Goal: Communication & Community: Ask a question

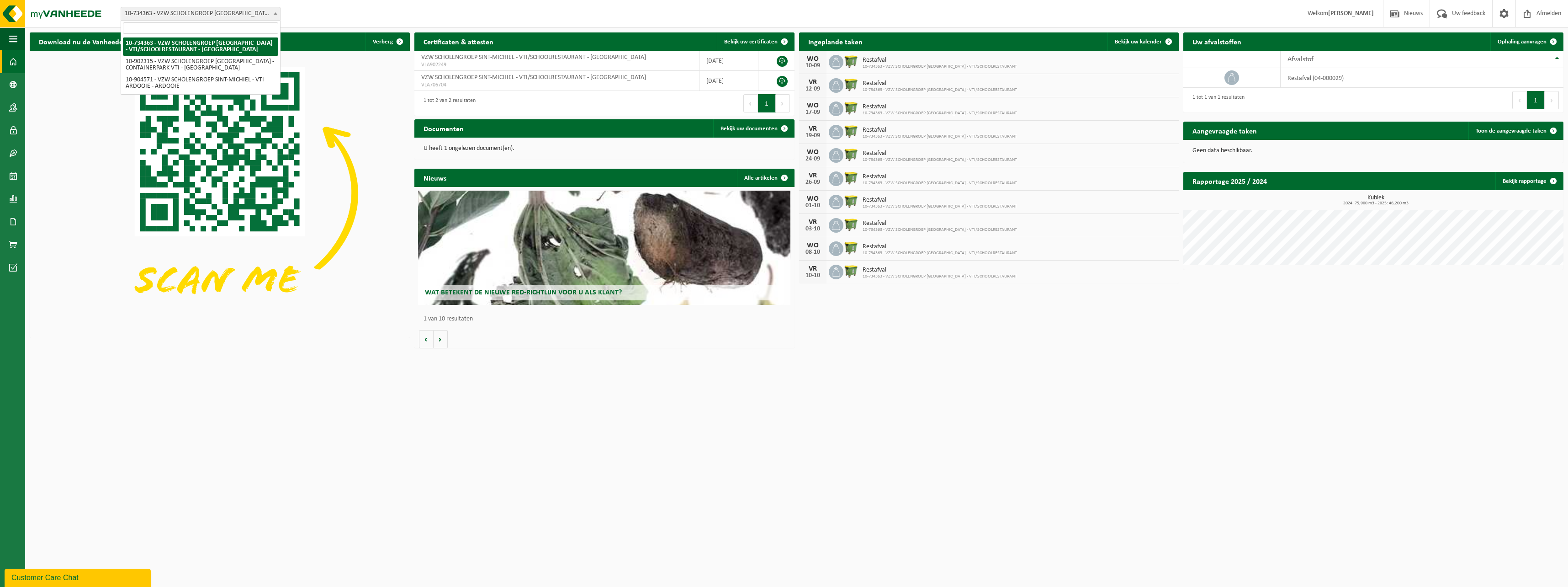
click at [238, 14] on span "10-734363 - VZW SCHOLENGROEP [GEOGRAPHIC_DATA] - VTI/SCHOOLRESTAURANT - [GEOGRA…" at bounding box center [200, 14] width 159 height 13
select select "120222"
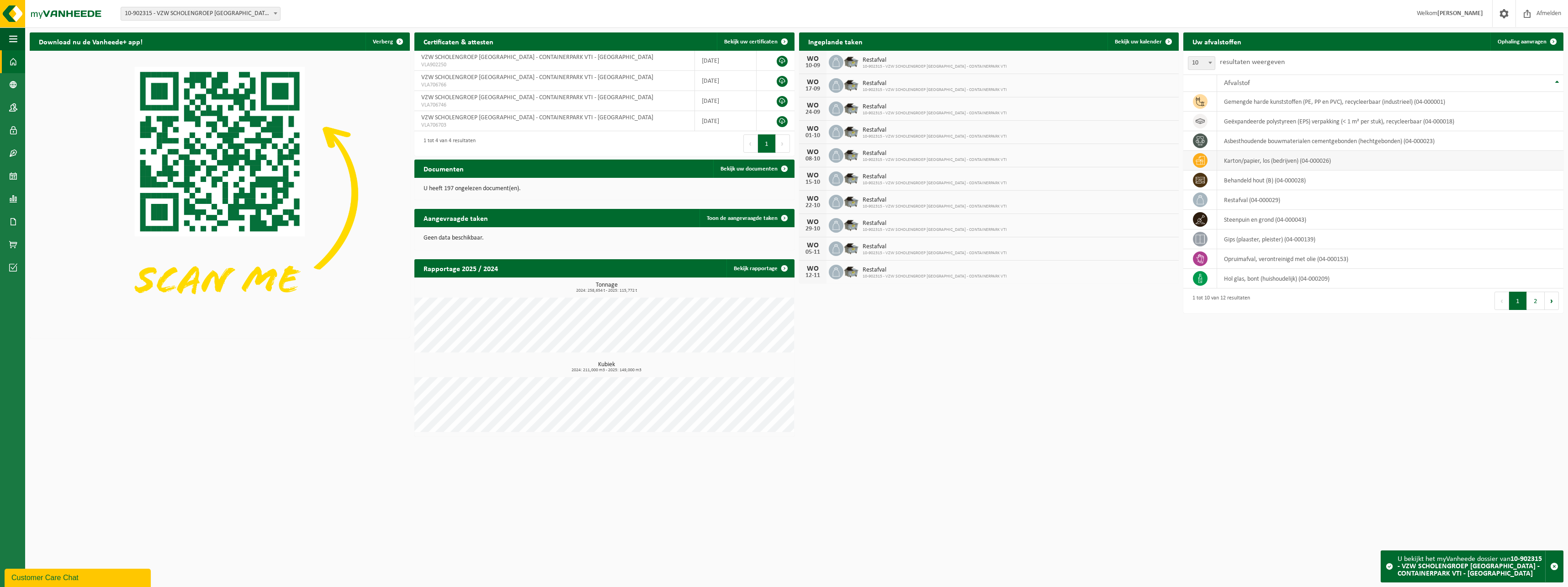
click at [1200, 164] on icon at bounding box center [1200, 160] width 9 height 9
click at [1237, 163] on td "karton/papier, los (bedrijven) (04-000026)" at bounding box center [1390, 161] width 346 height 20
click at [1531, 40] on span "Ophaling aanvragen" at bounding box center [1522, 41] width 49 height 6
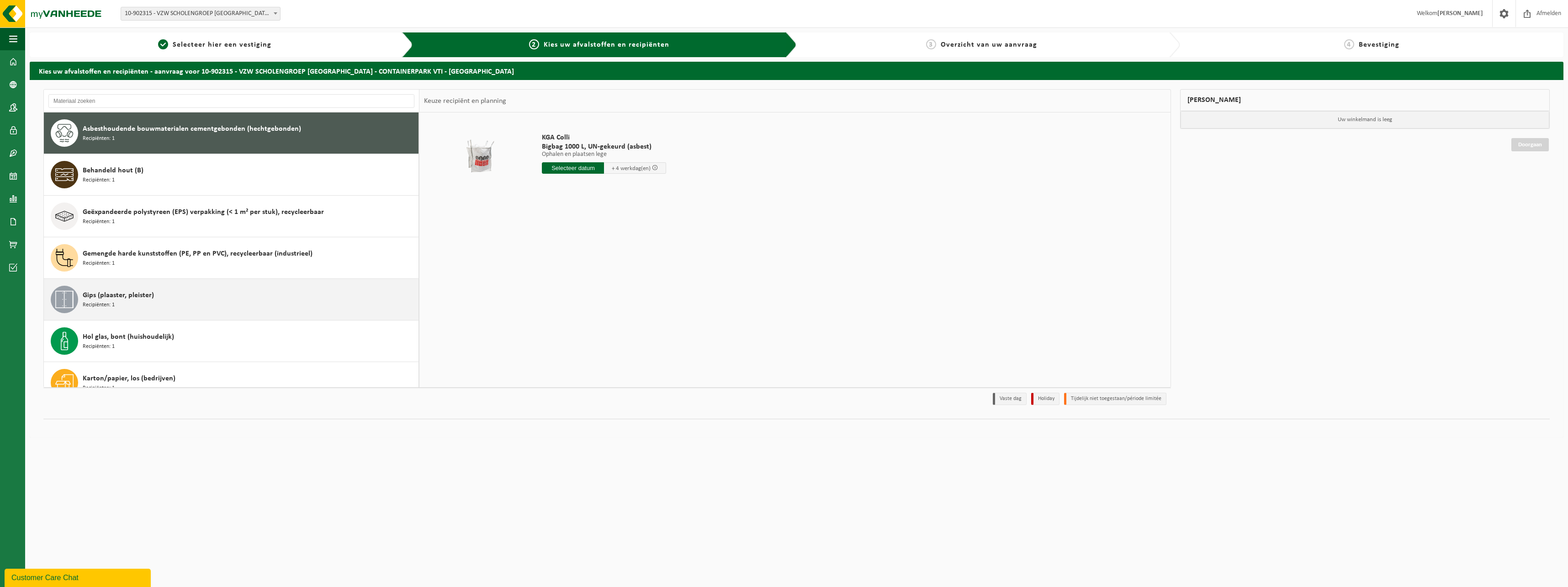
scroll to position [45, 0]
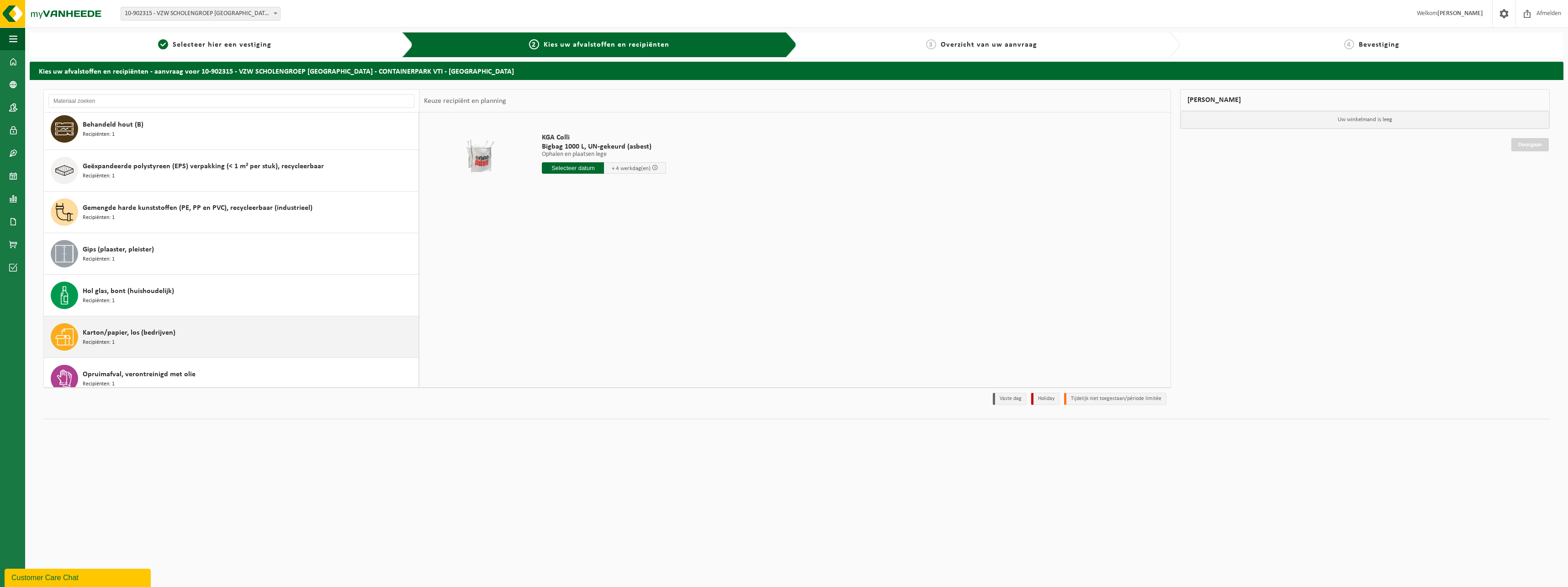
click at [175, 339] on div "Karton/papier, los (bedrijven) Recipiënten: 1" at bounding box center [249, 337] width 333 height 27
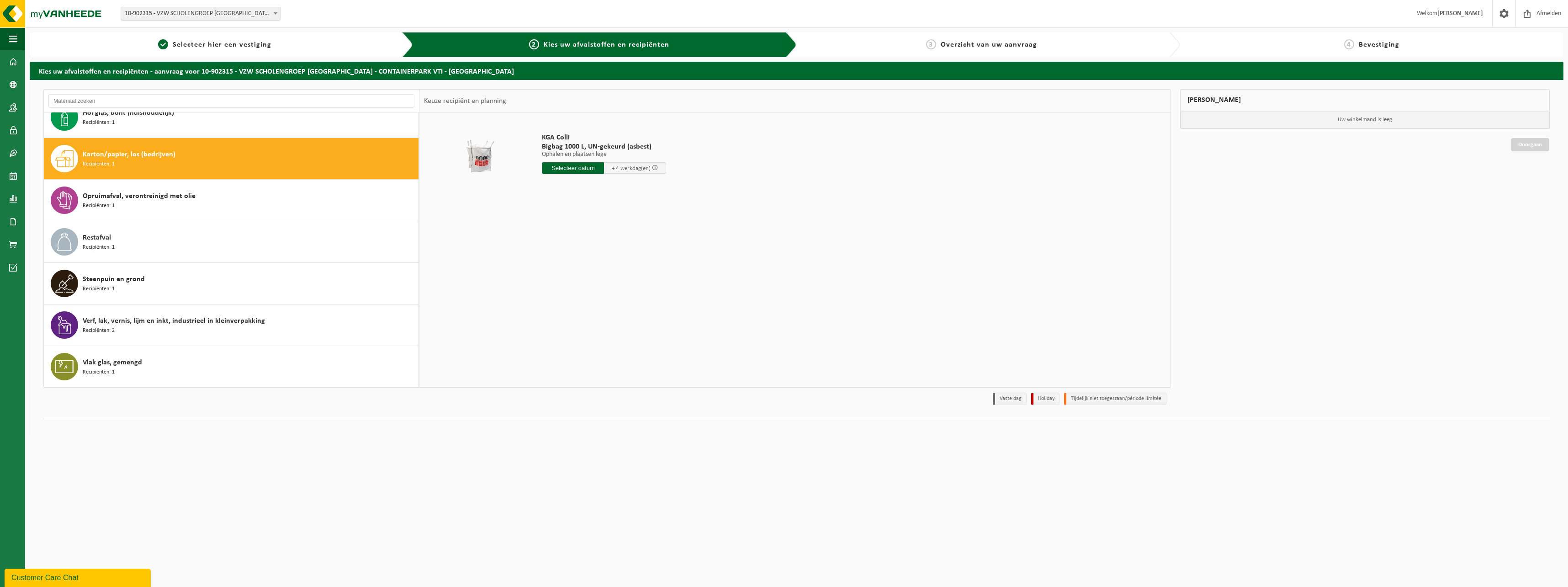
scroll to position [224, 0]
click at [570, 169] on input "text" at bounding box center [574, 167] width 64 height 12
click at [587, 235] on div "10" at bounding box center [582, 235] width 16 height 15
type input "Van 2025-09-10"
click at [574, 203] on button "In winkelmand" at bounding box center [568, 203] width 50 height 15
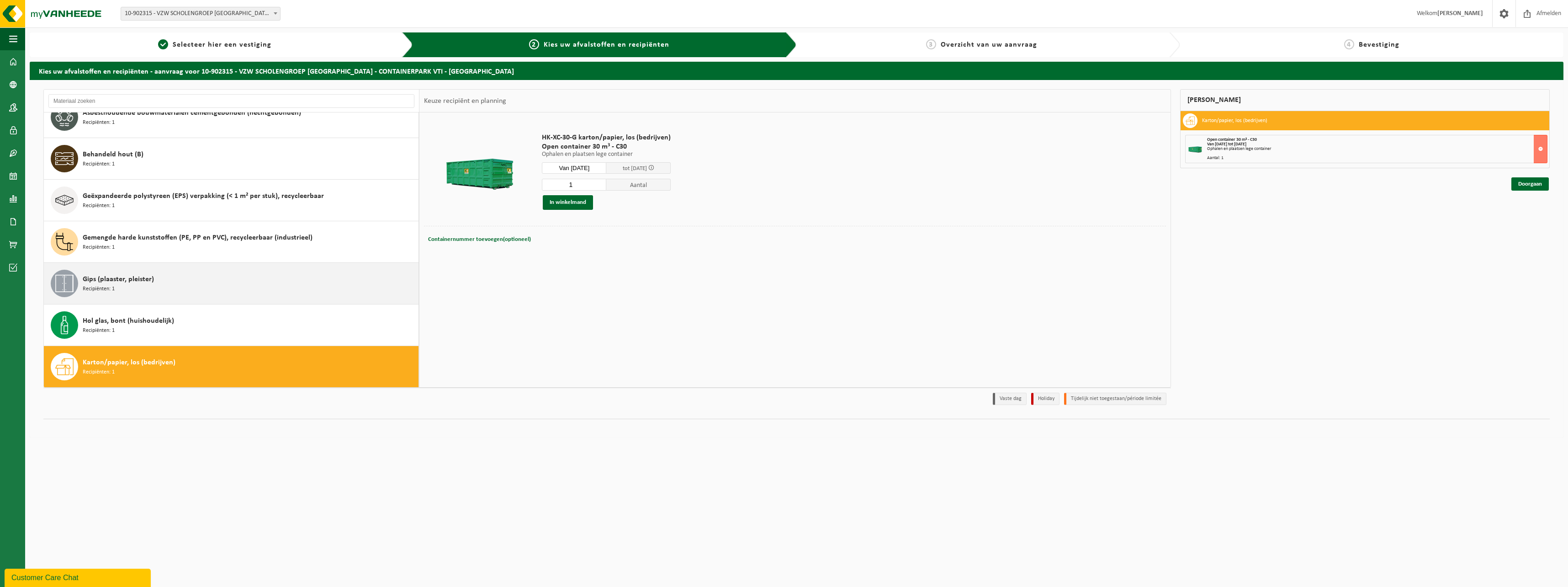
scroll to position [0, 0]
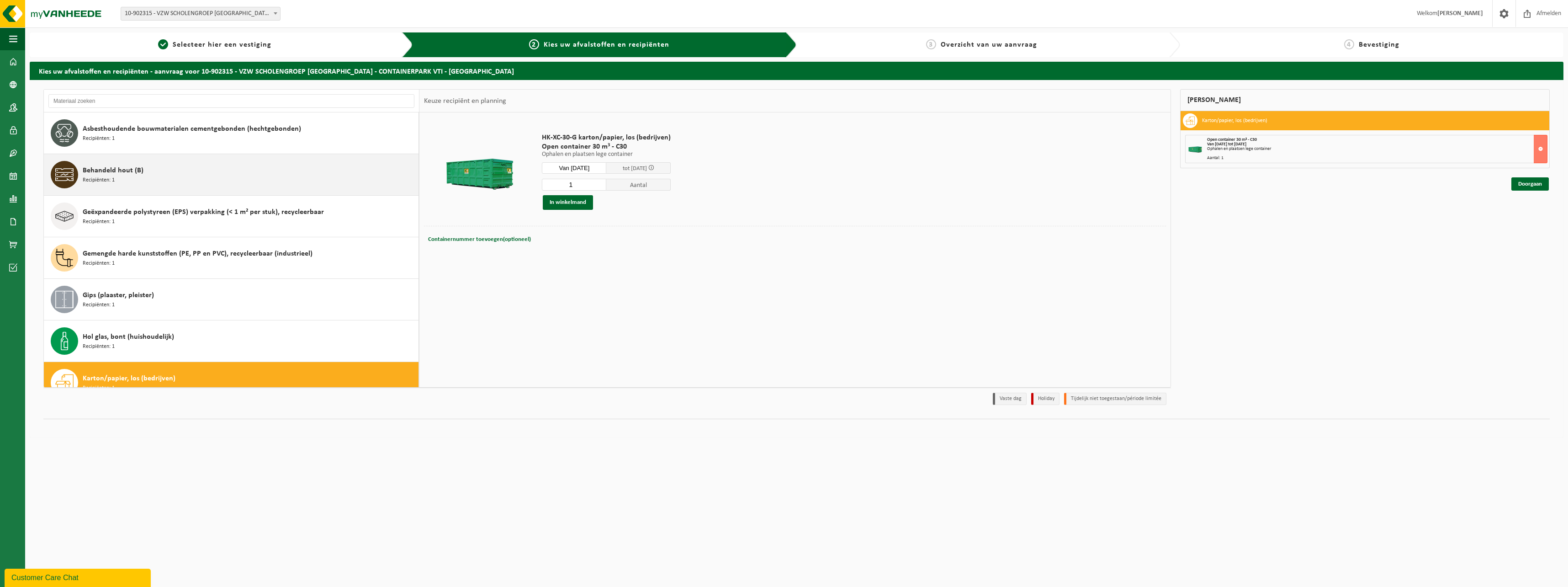
click at [162, 171] on div "Behandeld hout (B) Recipiënten: 1" at bounding box center [249, 174] width 333 height 27
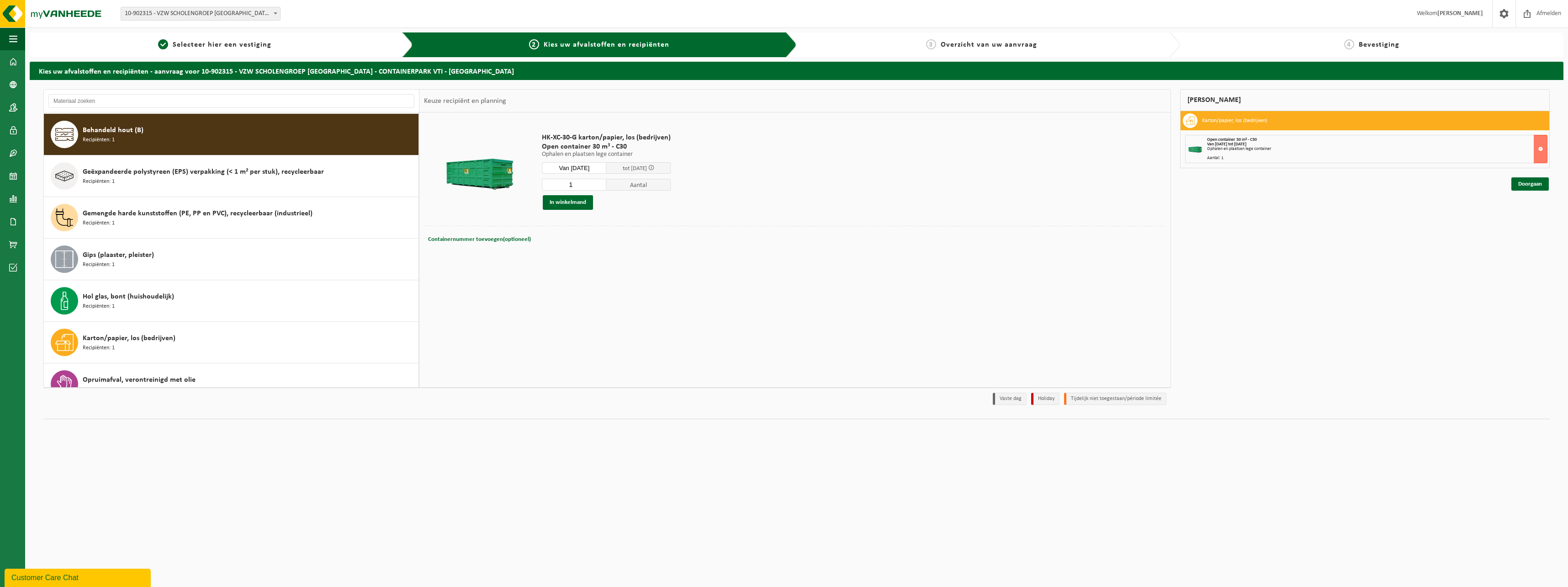
scroll to position [41, 0]
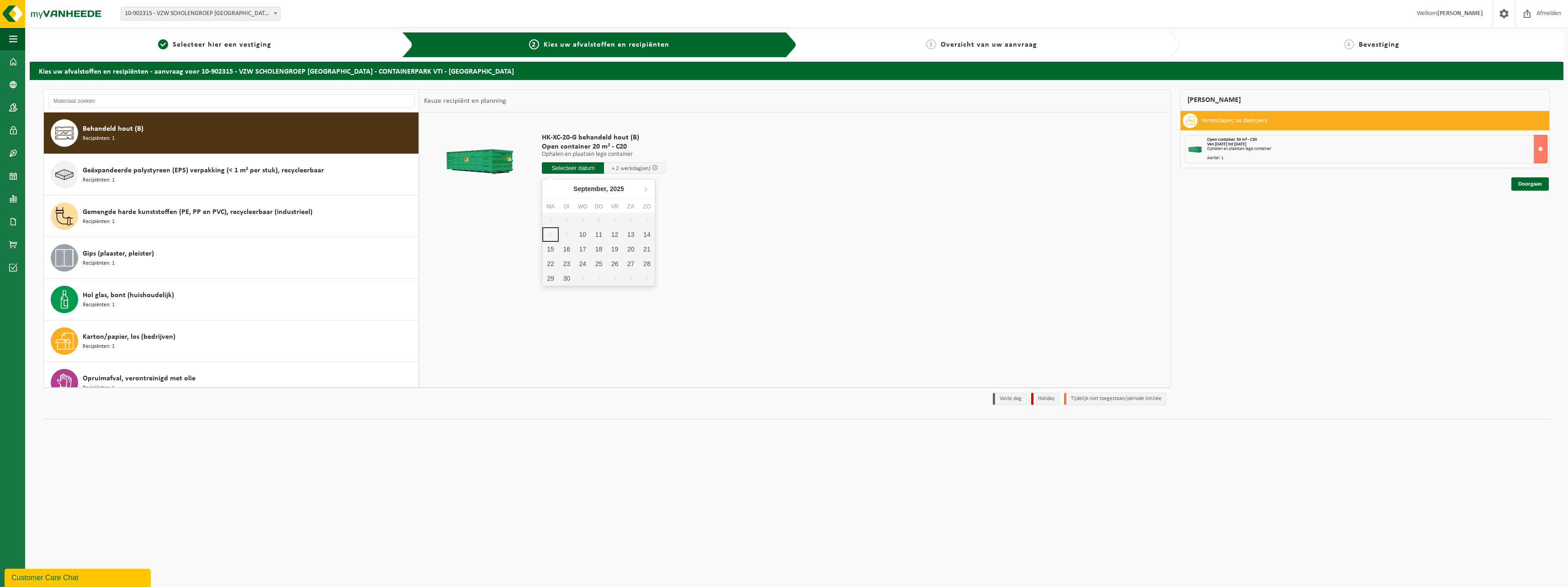
click at [587, 167] on input "text" at bounding box center [573, 167] width 62 height 12
click at [582, 235] on div "10" at bounding box center [582, 235] width 16 height 15
type input "Van 2025-09-10"
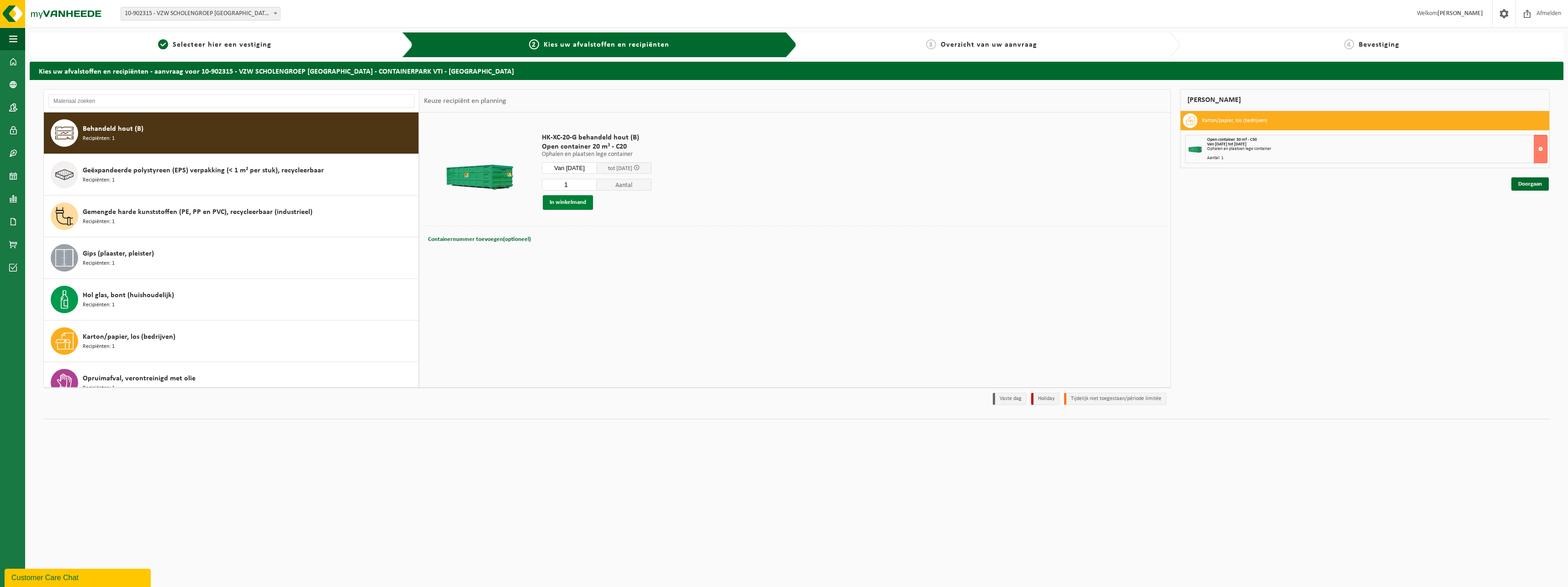
click at [580, 203] on button "In winkelmand" at bounding box center [568, 203] width 50 height 15
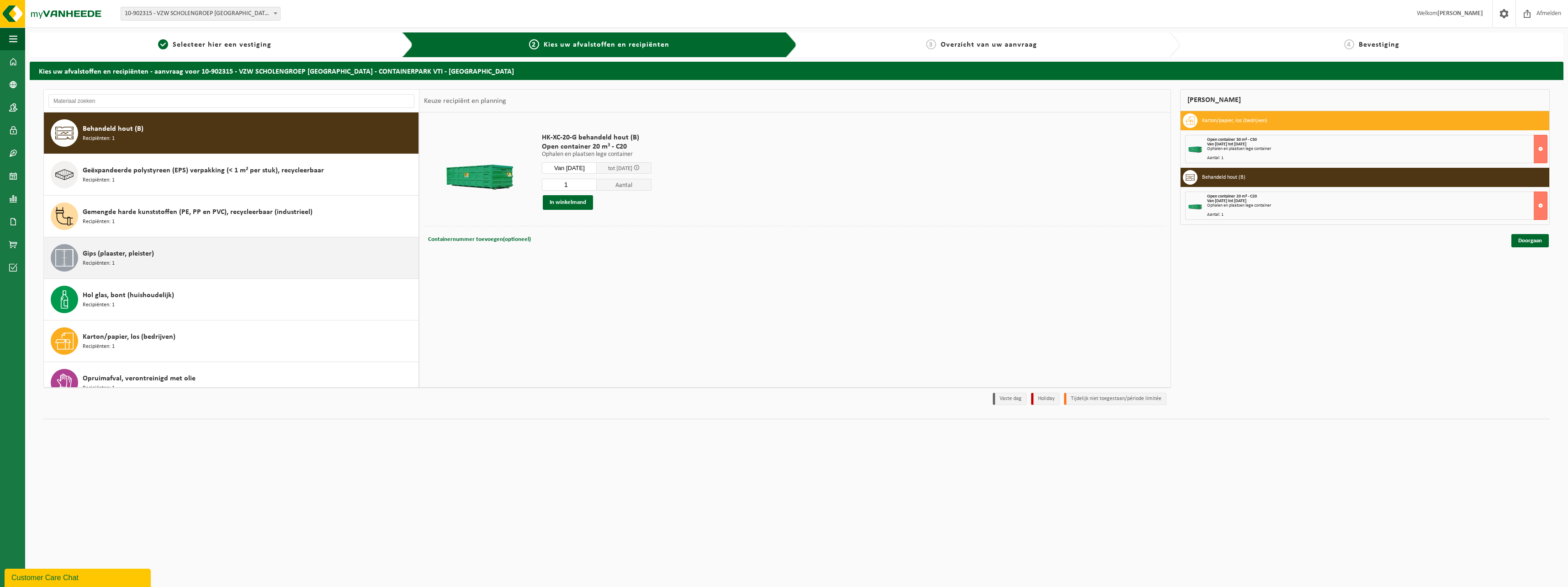
click at [123, 256] on span "Gips (plaaster, pleister)" at bounding box center [118, 254] width 71 height 11
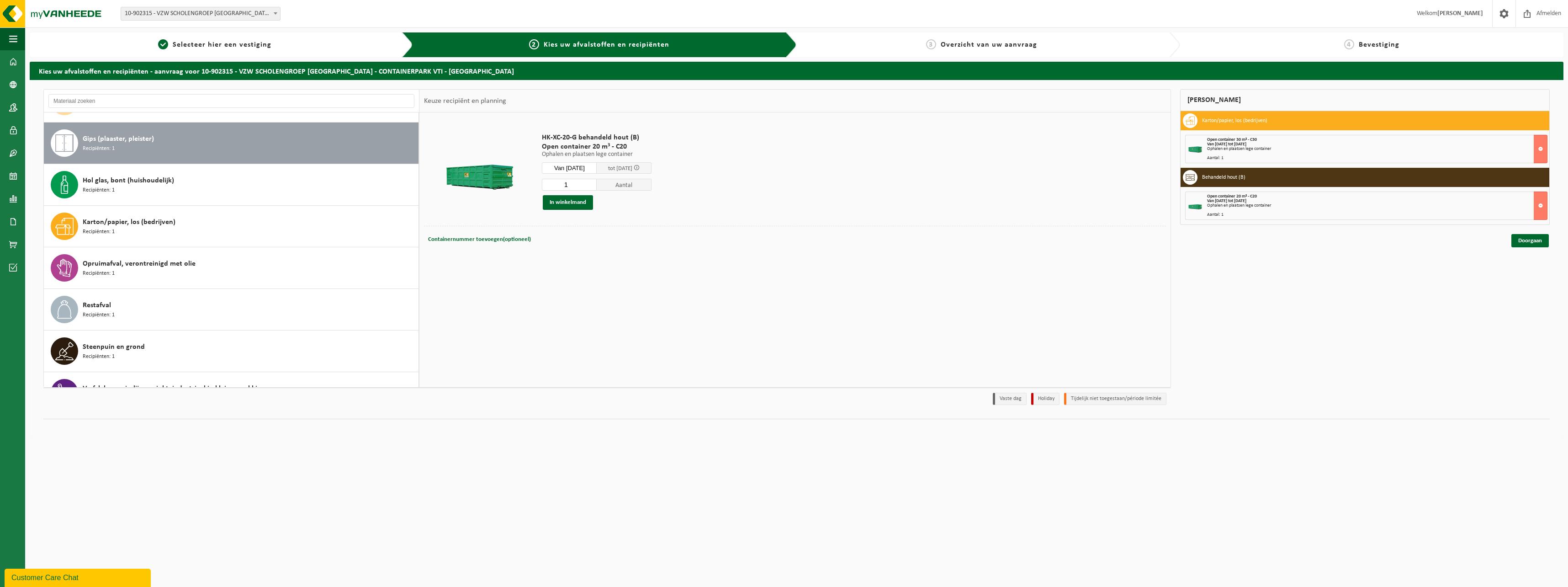
scroll to position [166, 0]
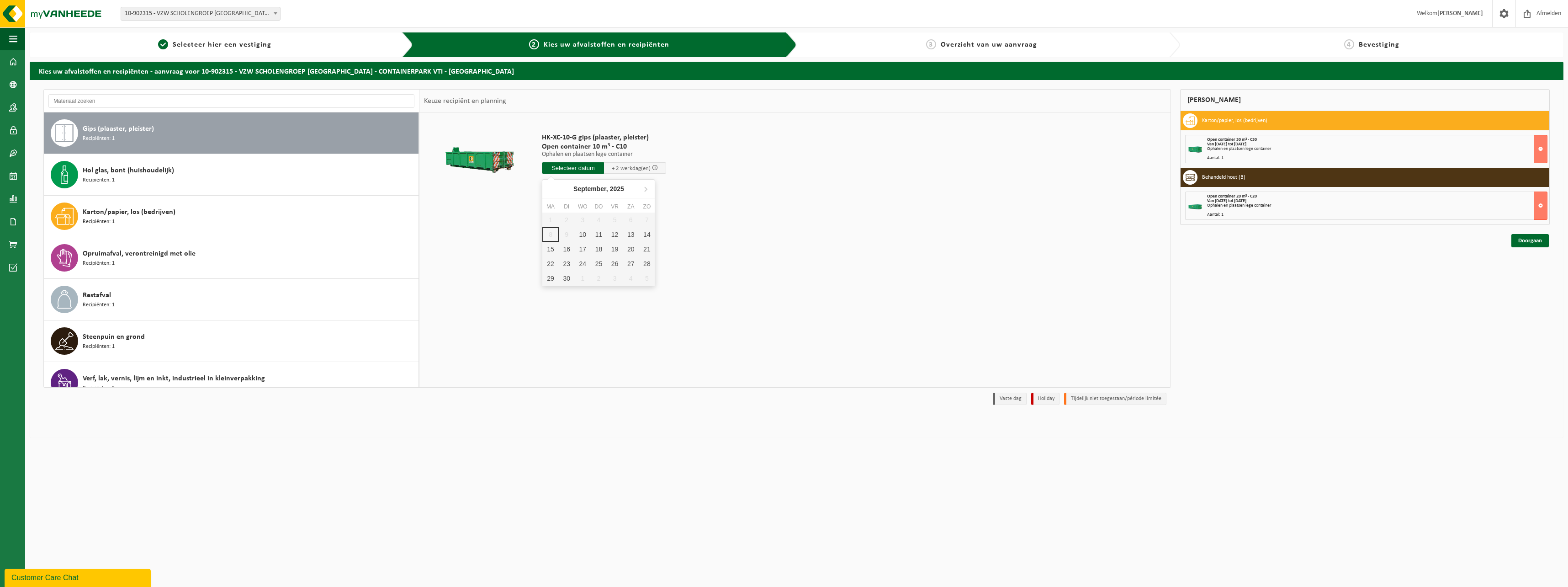
click at [586, 168] on input "text" at bounding box center [573, 167] width 62 height 12
click at [576, 238] on div "10" at bounding box center [582, 235] width 16 height 15
type input "Van 2025-09-10"
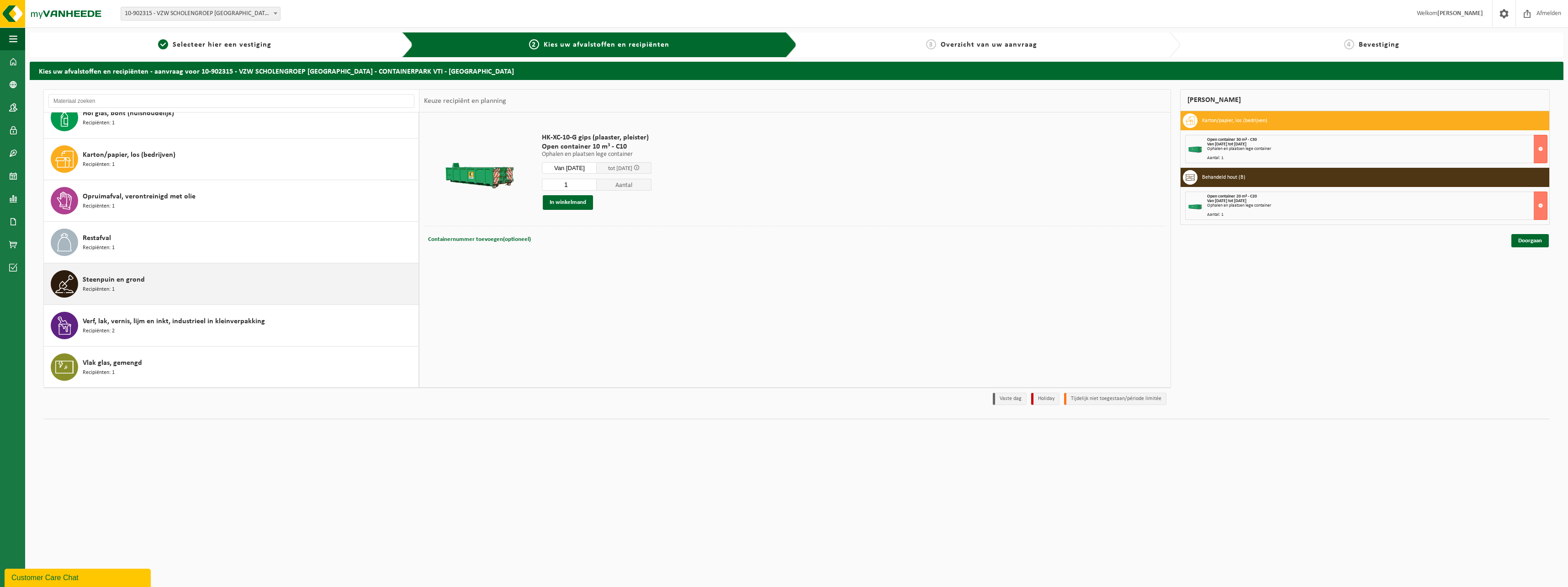
scroll to position [224, 0]
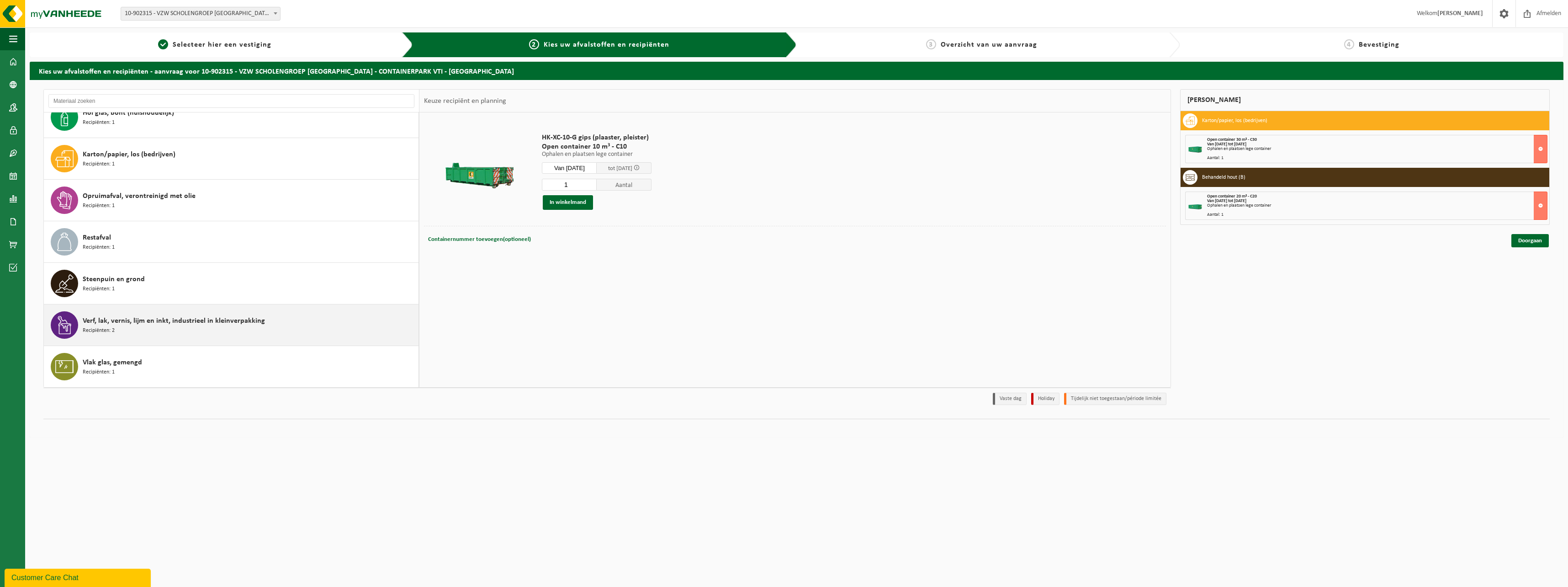
click at [203, 321] on span "Verf, lak, vernis, lijm en inkt, industrieel in kleinverpakking" at bounding box center [173, 321] width 182 height 11
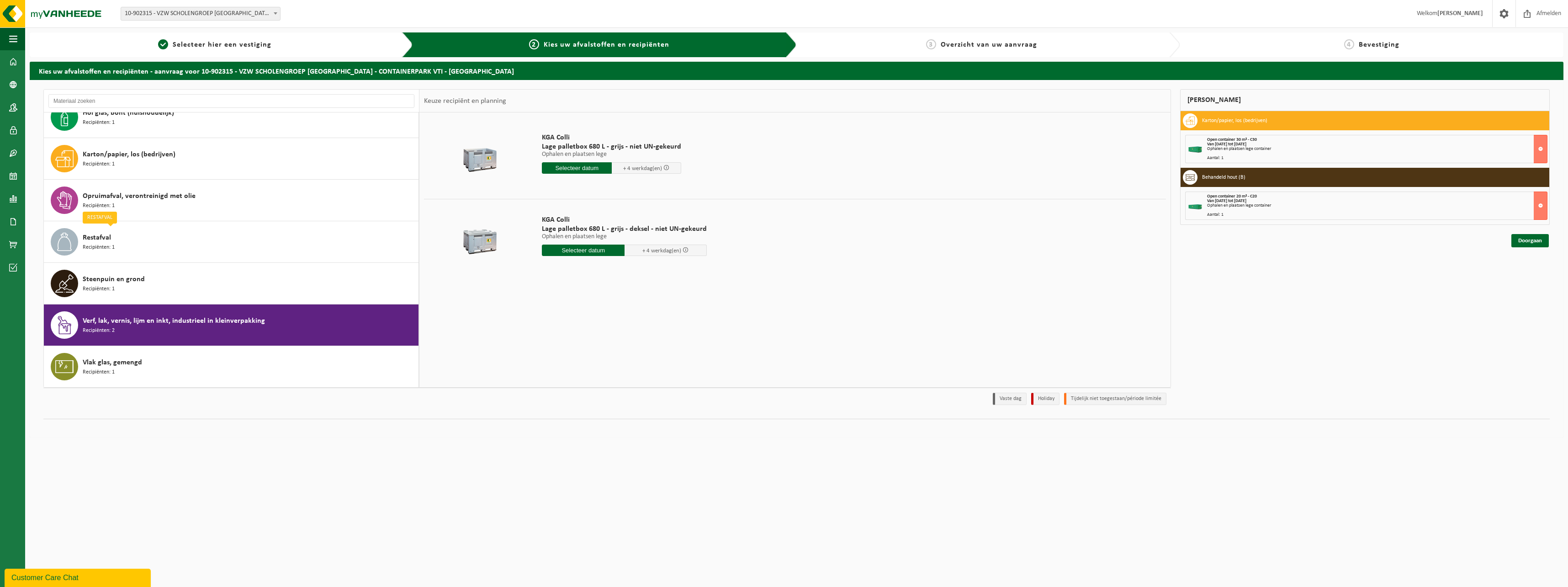
click at [587, 167] on input "text" at bounding box center [576, 167] width 70 height 12
click at [580, 230] on div "10" at bounding box center [582, 235] width 16 height 15
type input "Van 2025-09-10"
type input "2025-09-10"
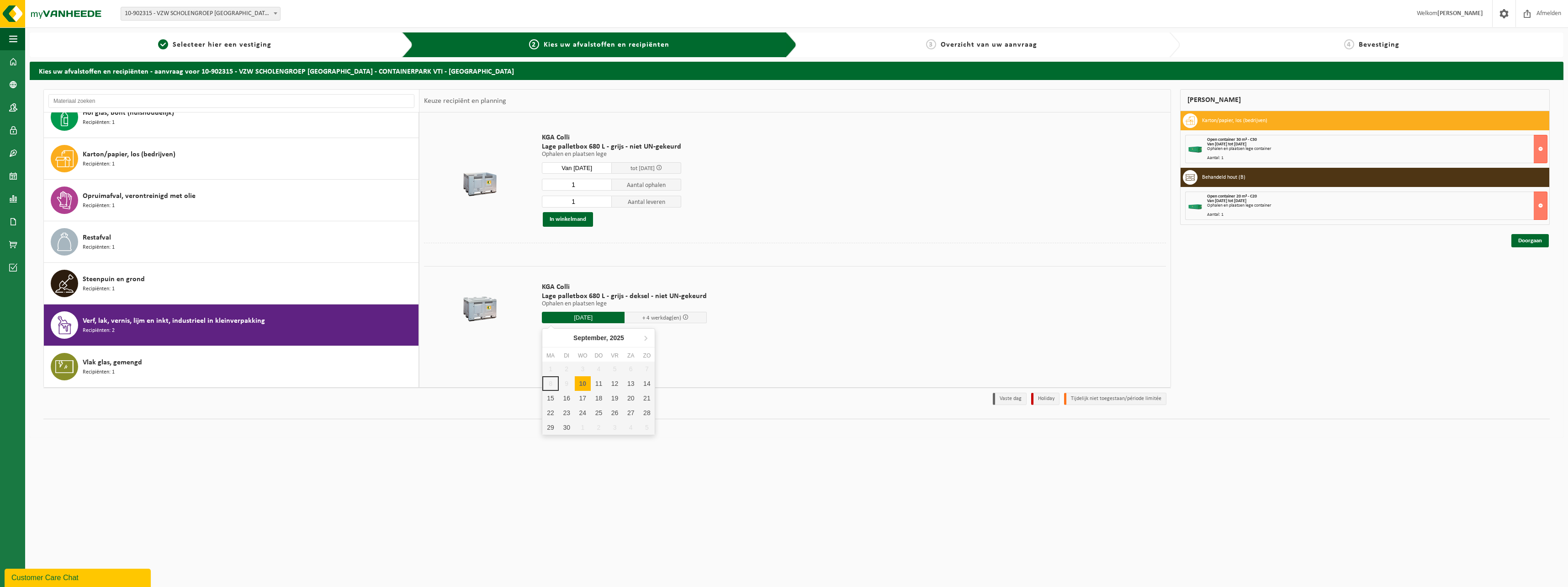
click at [597, 317] on input "2025-09-10" at bounding box center [583, 317] width 83 height 12
click at [584, 384] on div "10" at bounding box center [582, 384] width 16 height 15
click at [585, 383] on div "10" at bounding box center [582, 384] width 16 height 15
type input "Van 2025-09-10"
type input "2025-09-10"
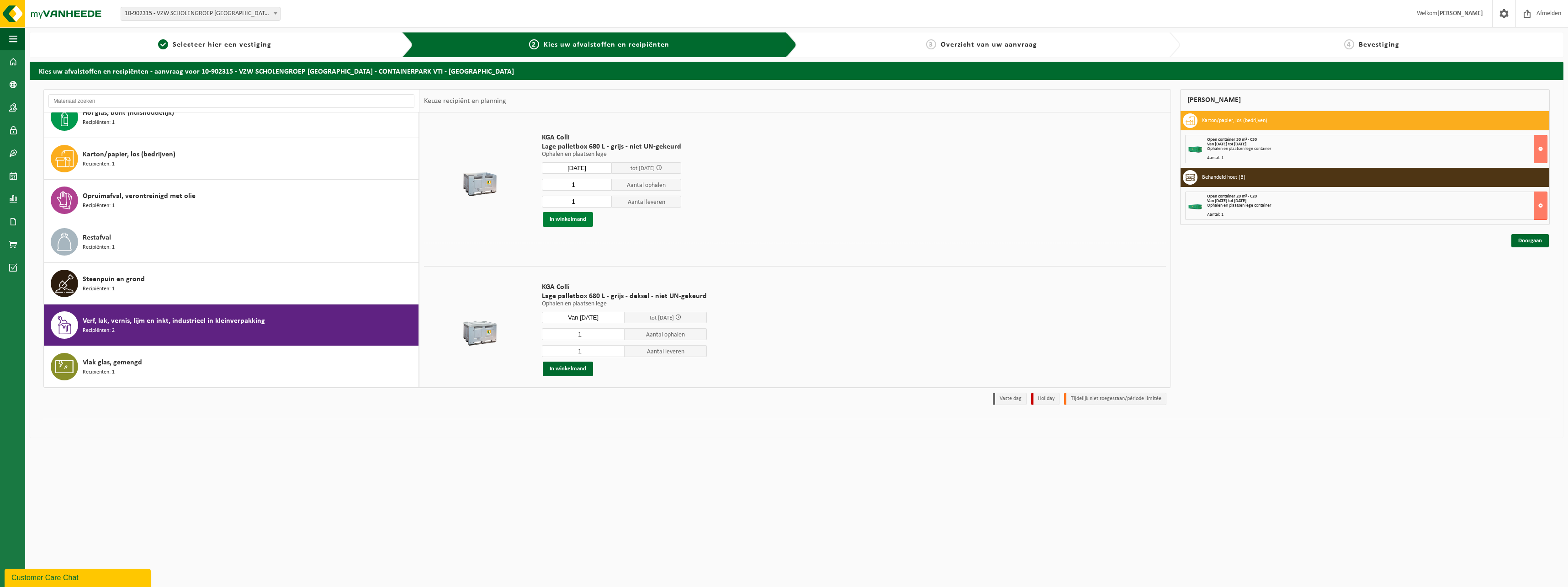
click at [573, 218] on button "In winkelmand" at bounding box center [568, 220] width 50 height 15
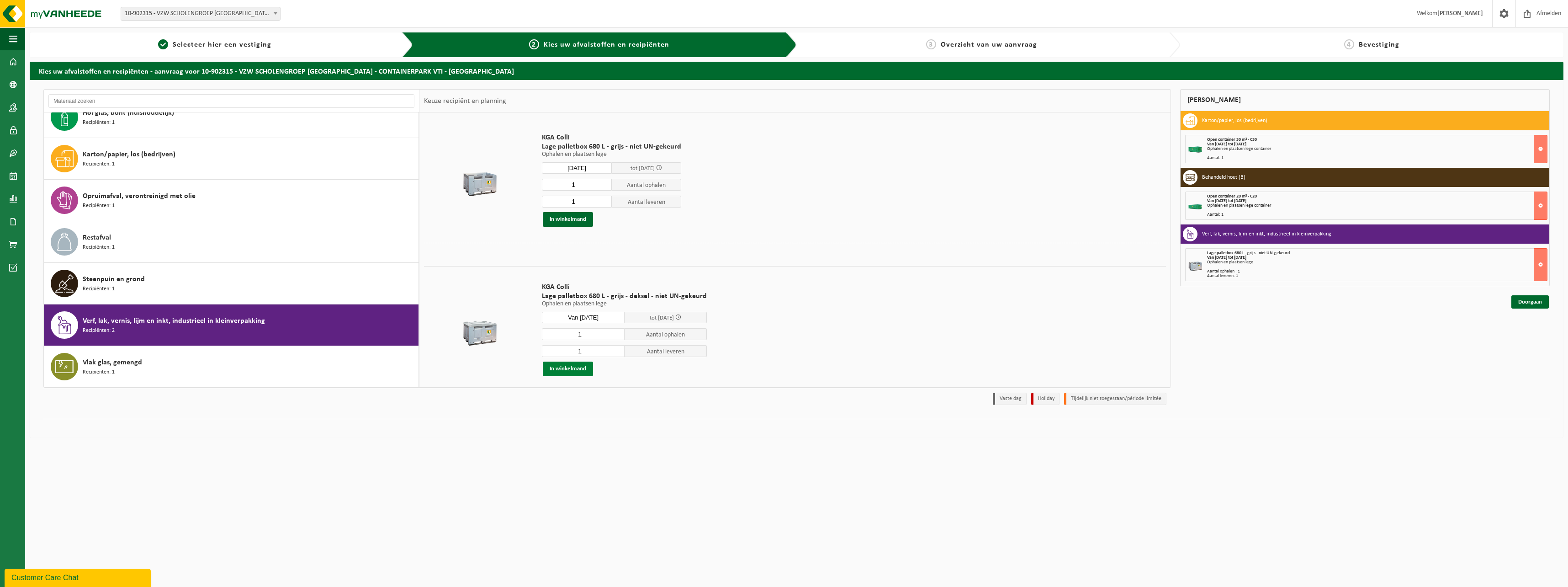
click at [571, 368] on button "In winkelmand" at bounding box center [568, 369] width 50 height 15
click at [1528, 339] on link "Doorgaan" at bounding box center [1529, 340] width 37 height 14
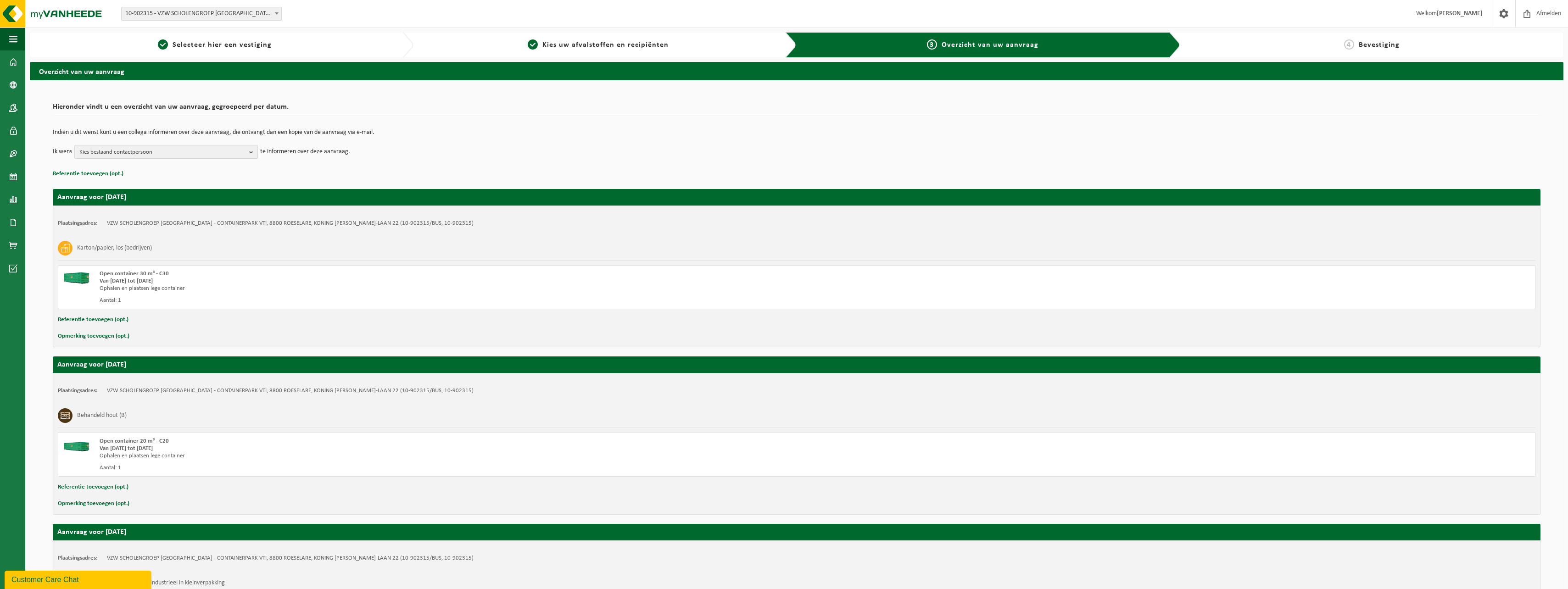
click at [212, 150] on span "Kies bestaand contactpersoon" at bounding box center [163, 152] width 166 height 14
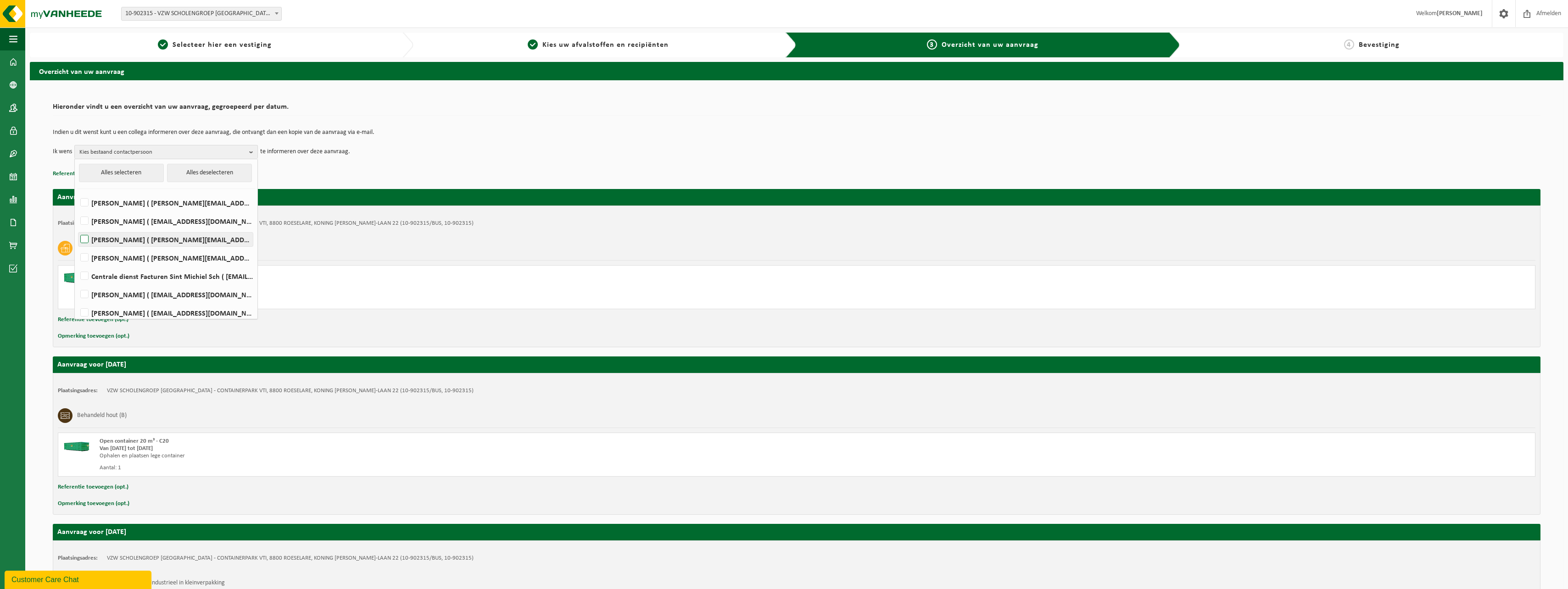
click at [84, 239] on label "Kevin Dejagere ( kevin.dejagere@sint-michiel.be )" at bounding box center [165, 239] width 174 height 14
click at [77, 228] on input "Kevin Dejagere ( kevin.dejagere@sint-michiel.be )" at bounding box center [77, 228] width 1 height 1
checkbox input "true"
click at [457, 148] on td "Ik wens Kevin Dejagere Alles selecteren Alles deselecteren KENNETH DE VLAEMINCK…" at bounding box center [797, 152] width 1488 height 14
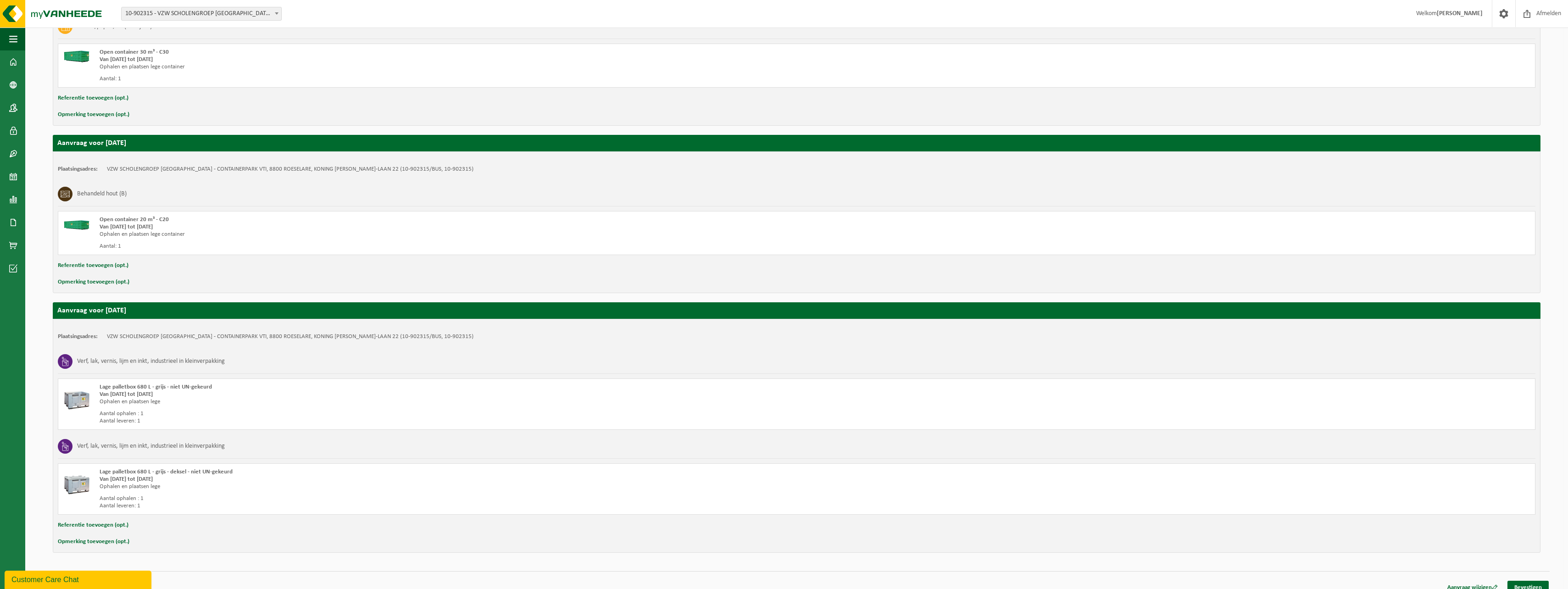
scroll to position [232, 0]
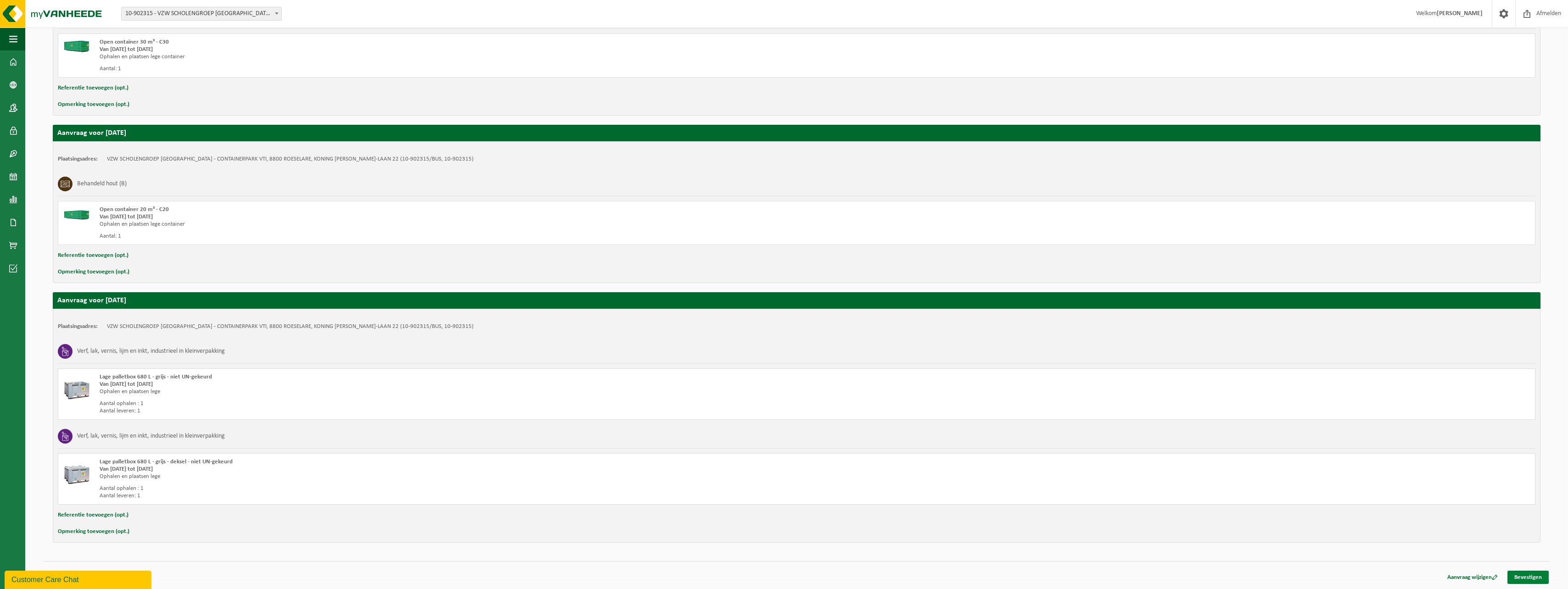
click at [1533, 575] on link "Bevestigen" at bounding box center [1528, 577] width 41 height 14
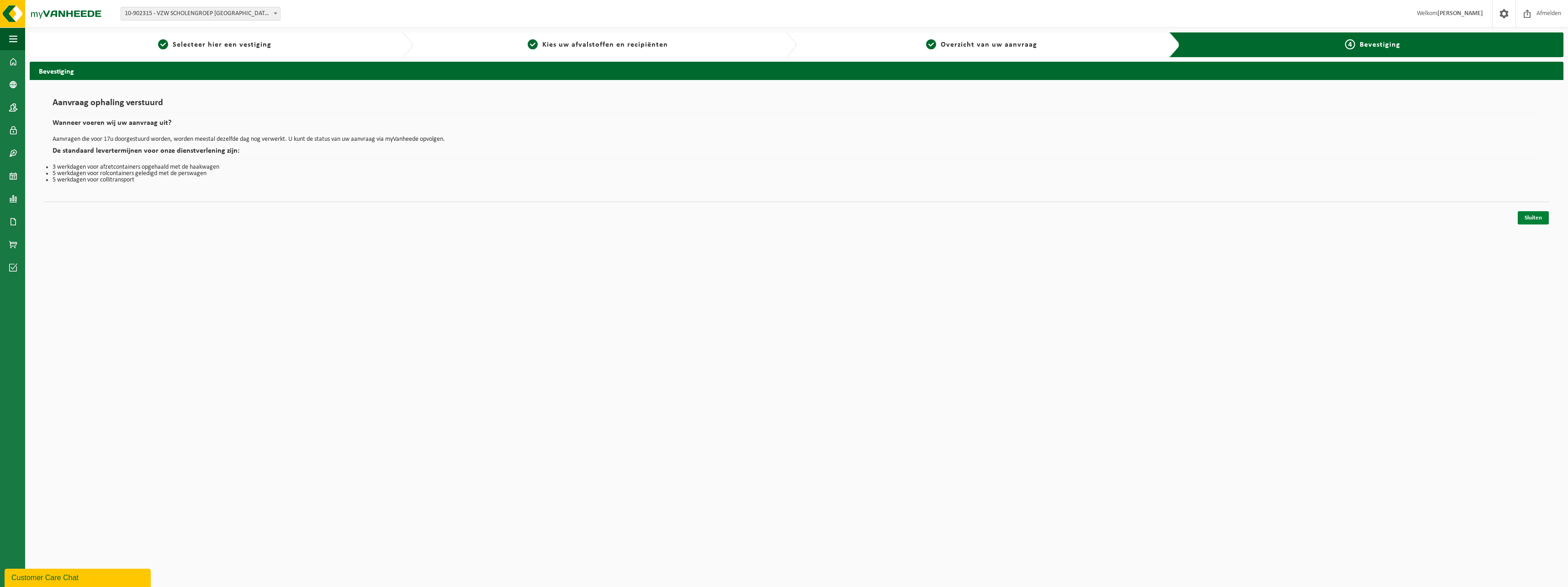
click at [1543, 216] on link "Sluiten" at bounding box center [1533, 218] width 31 height 14
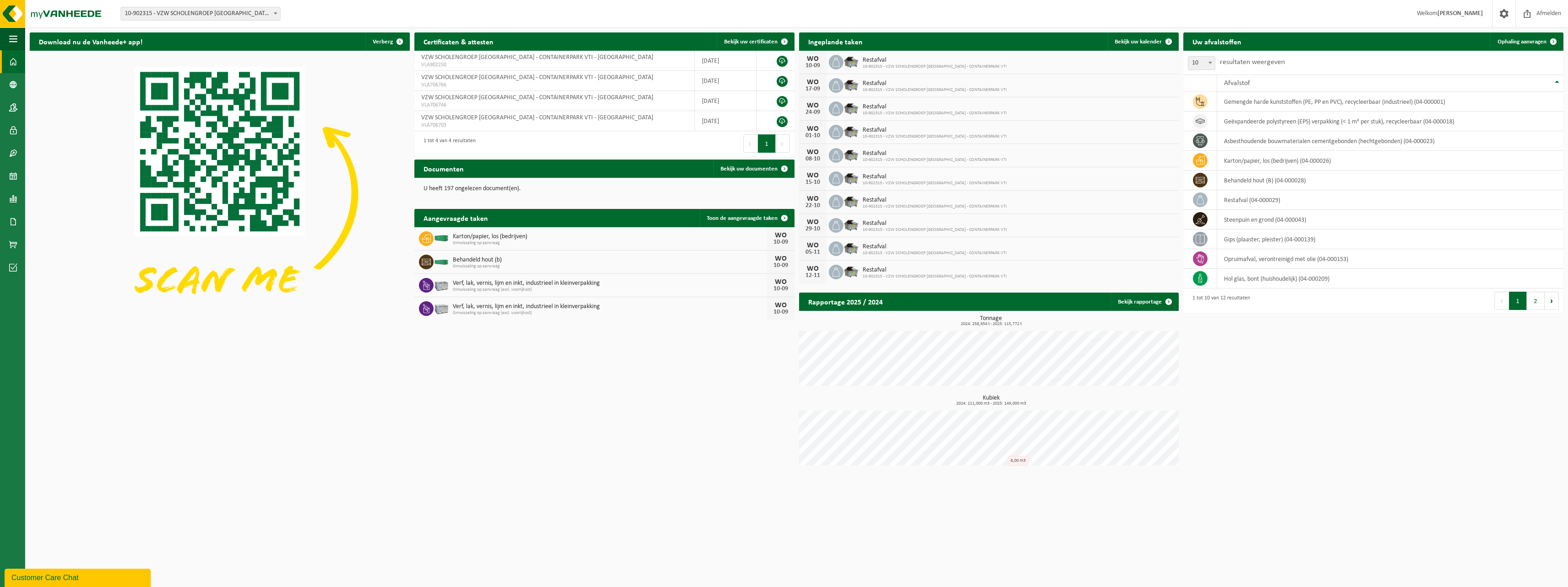
click at [624, 399] on div "Download nu de Vanheede+ app! Verberg Certificaten & attesten Bekijk uw certifi…" at bounding box center [796, 251] width 1538 height 447
click at [238, 16] on span "10-902315 - VZW SCHOLENGROEP [GEOGRAPHIC_DATA] - CONTAINERPARK VTI - [GEOGRAPHI…" at bounding box center [200, 14] width 159 height 13
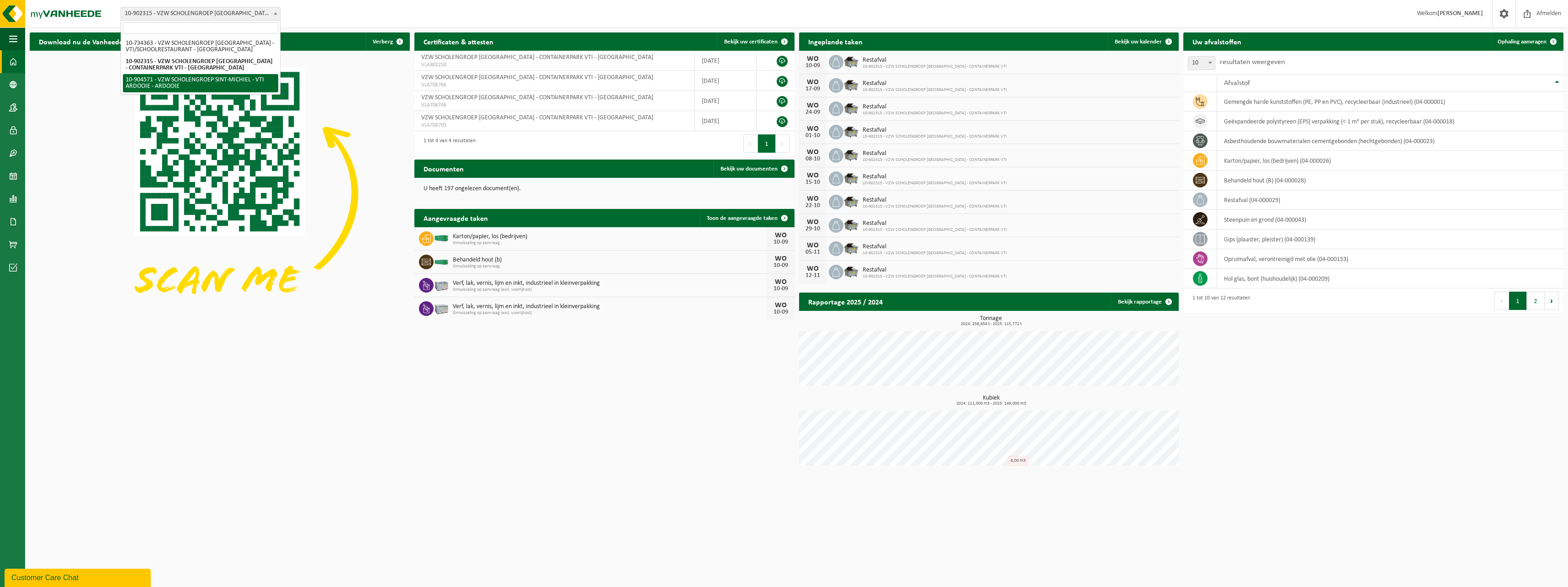
select select "121727"
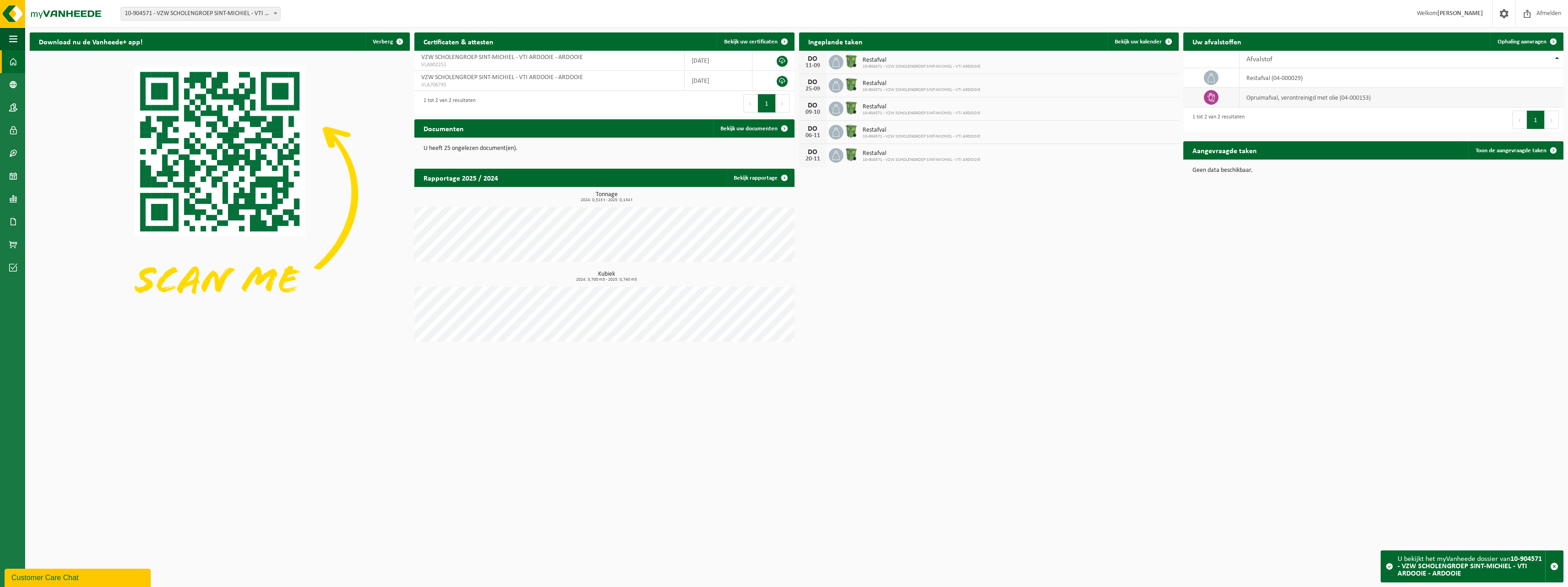
click at [1316, 98] on td "opruimafval, verontreinigd met olie (04-000153)" at bounding box center [1401, 97] width 324 height 20
click at [1144, 42] on span "Bekijk uw kalender" at bounding box center [1138, 41] width 47 height 6
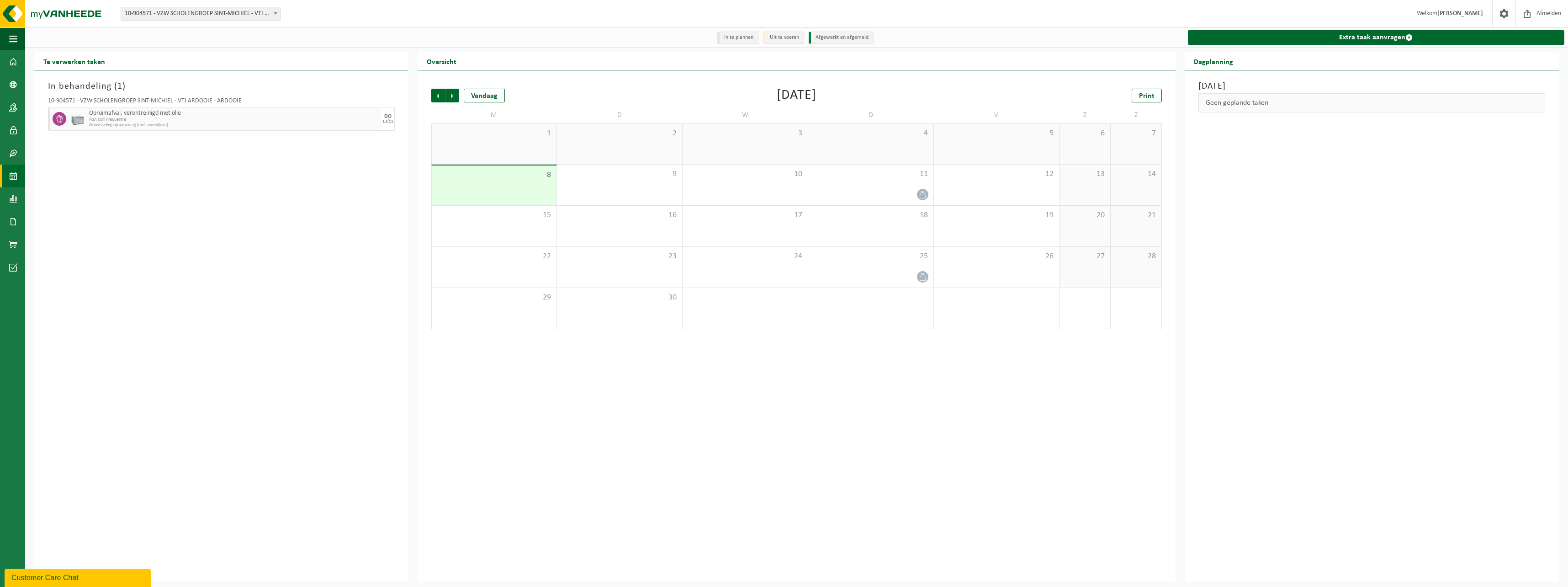
click at [917, 154] on div "4" at bounding box center [870, 144] width 125 height 40
click at [885, 194] on div at bounding box center [870, 195] width 116 height 12
click at [70, 577] on div "Customer Care Chat" at bounding box center [78, 578] width 133 height 11
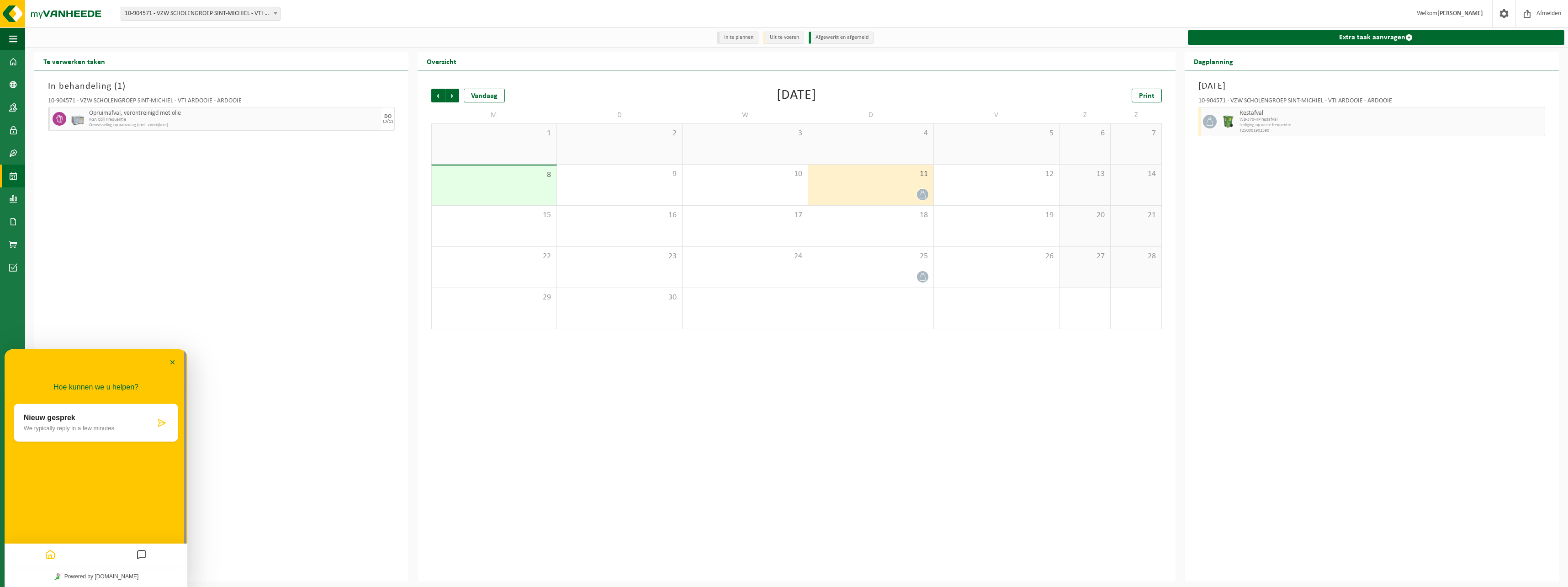
click at [114, 437] on div "Nieuw gesprek We typically reply in a few minutes" at bounding box center [96, 423] width 165 height 38
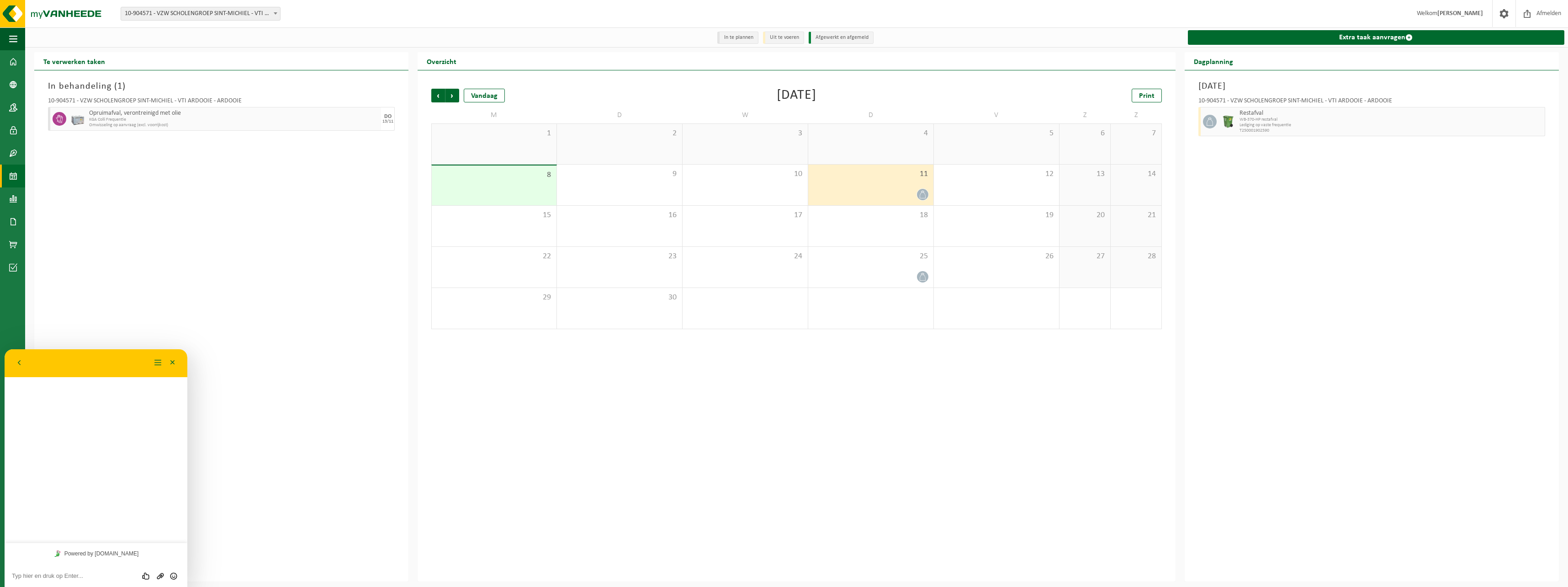
click at [68, 576] on textarea at bounding box center [96, 575] width 168 height 7
type textarea "i"
type textarea "Wij vroegen een ophaling aan in de [GEOGRAPHIC_DATA] op 4/9 voor oliehoudend af…"
click at [173, 546] on icon "Verzenden" at bounding box center [173, 547] width 8 height 8
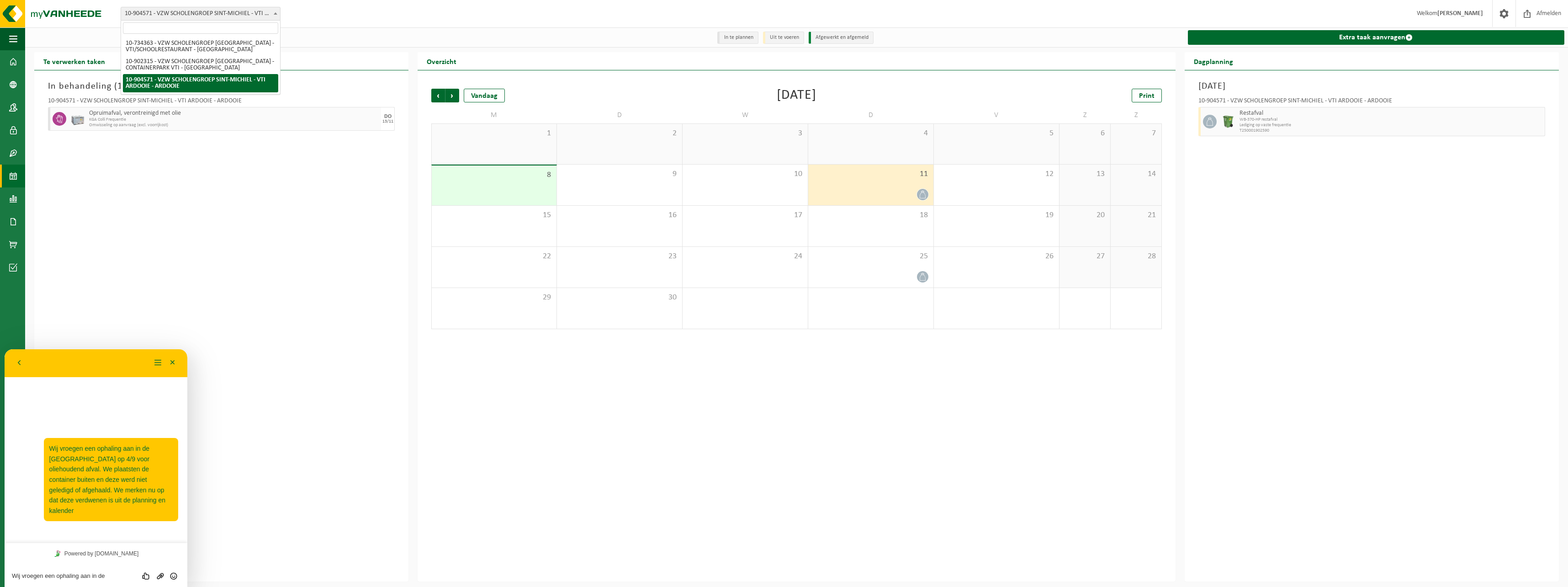
click at [277, 15] on span at bounding box center [275, 14] width 9 height 12
click at [119, 572] on textarea "Wij vroegen een ophaling aan in de [GEOGRAPHIC_DATA] op 4/9 voor oliehoudend af…" at bounding box center [96, 575] width 168 height 7
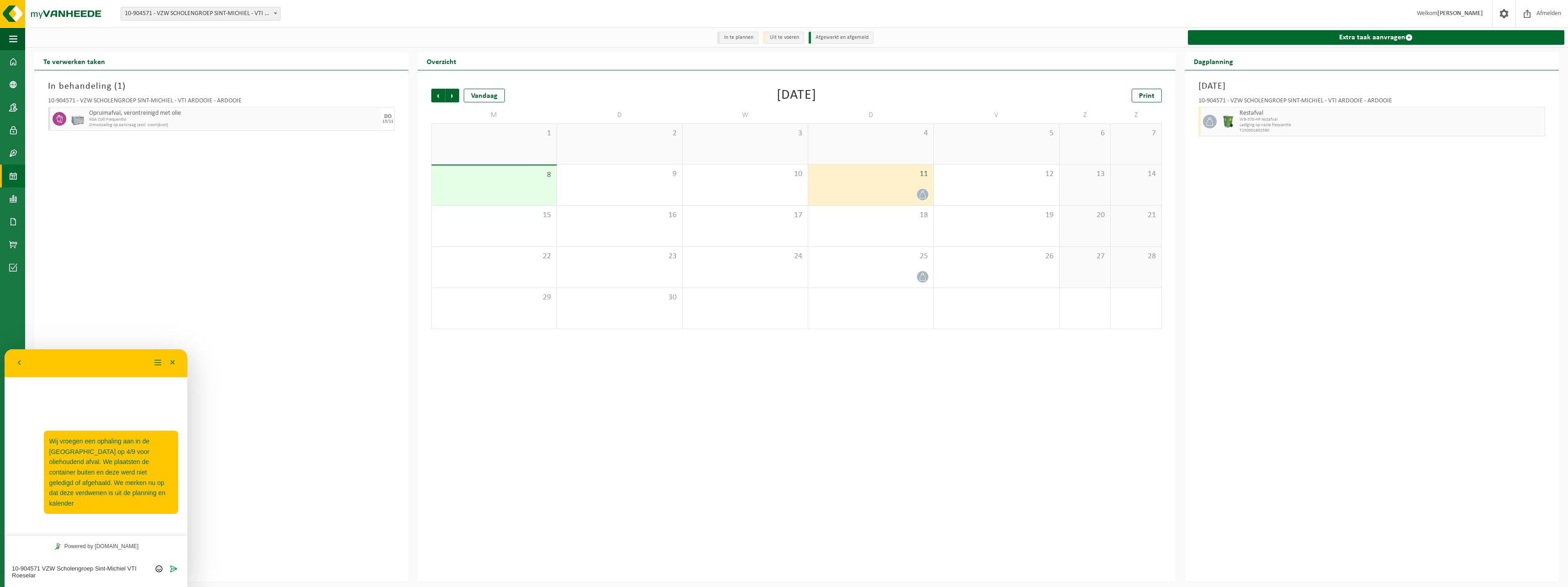
type textarea "10-904571 VZW Scholengroep Sint-Michiel VTI Roeselare"
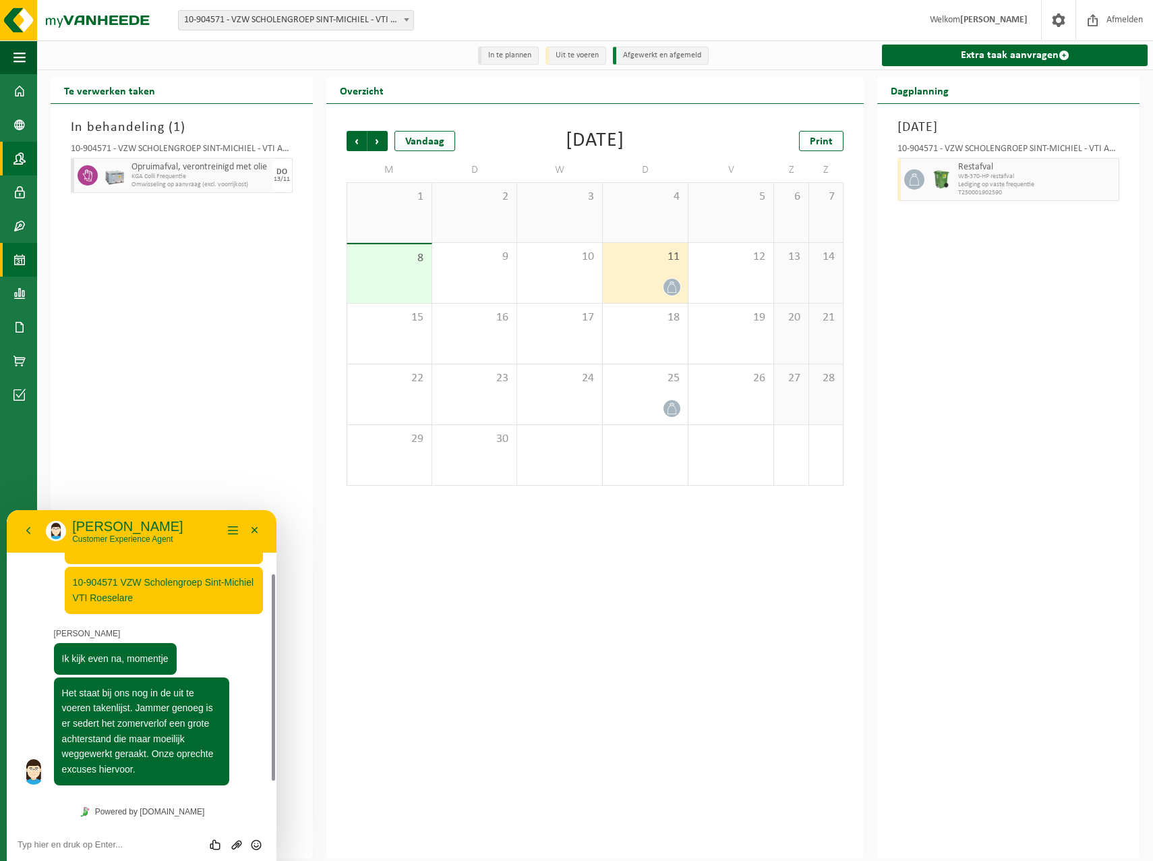
scroll to position [108, 0]
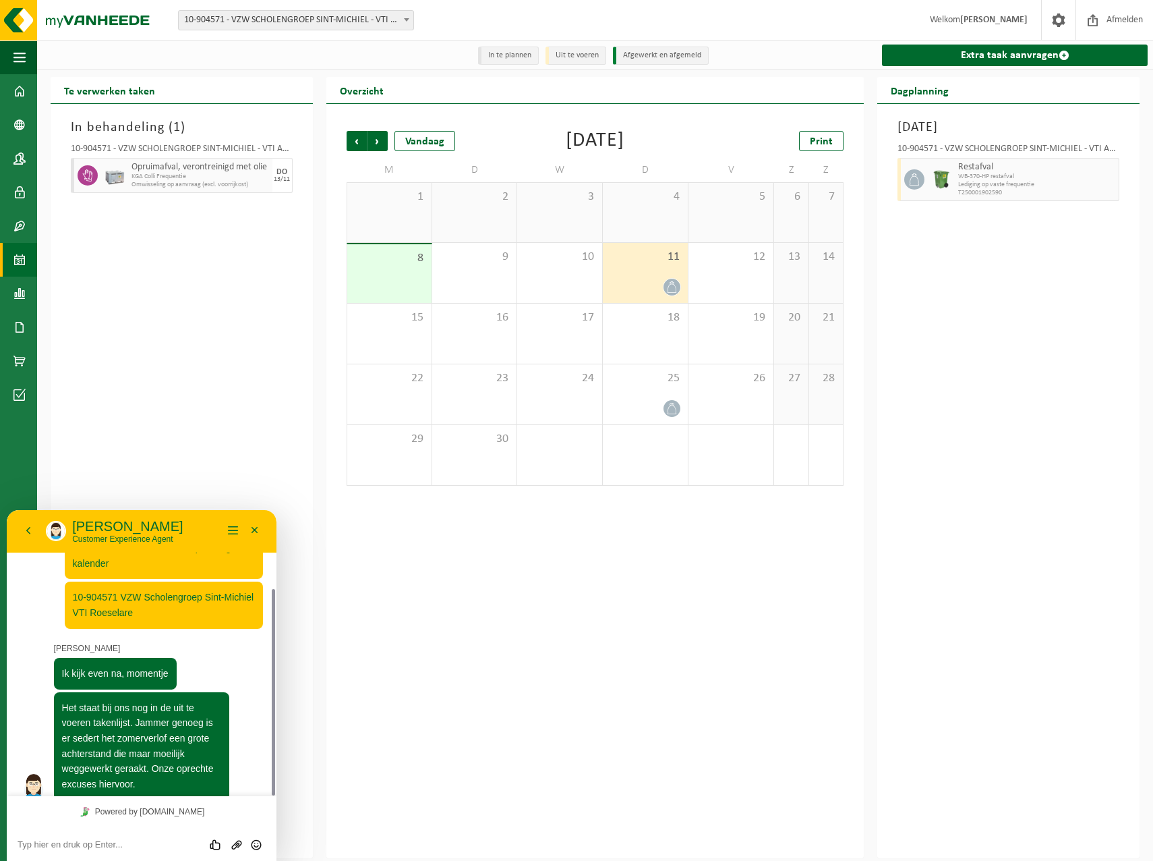
click at [37, 846] on textarea at bounding box center [142, 844] width 248 height 11
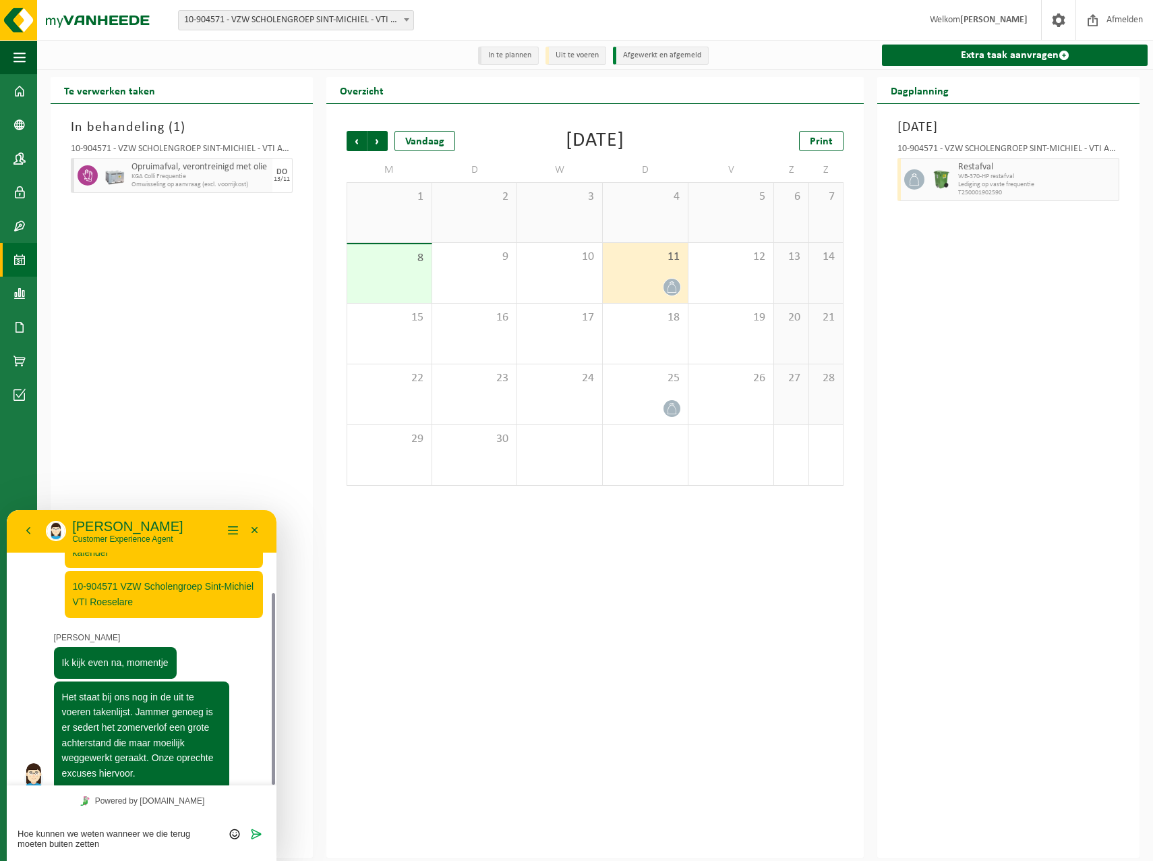
type textarea "Hoe kunnen we weten wanneer we die terug moeten buiten zetten?"
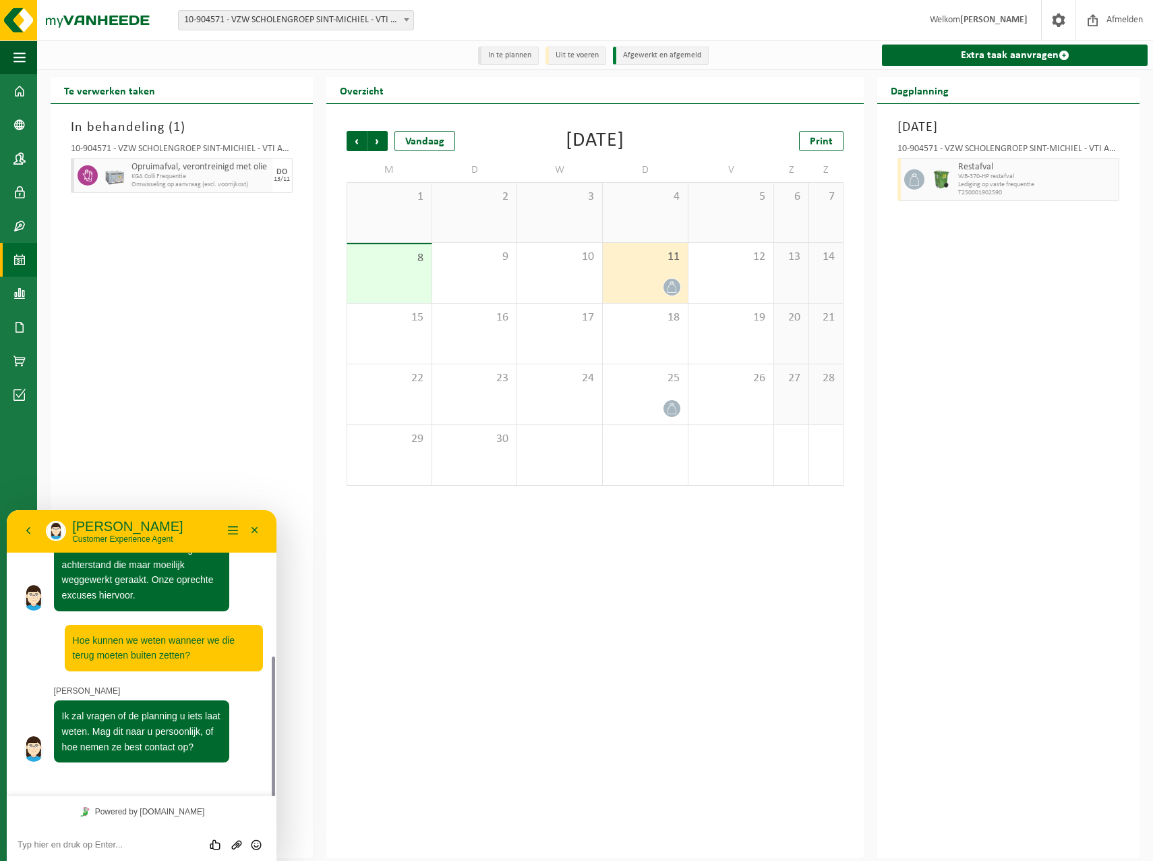
scroll to position [260, 0]
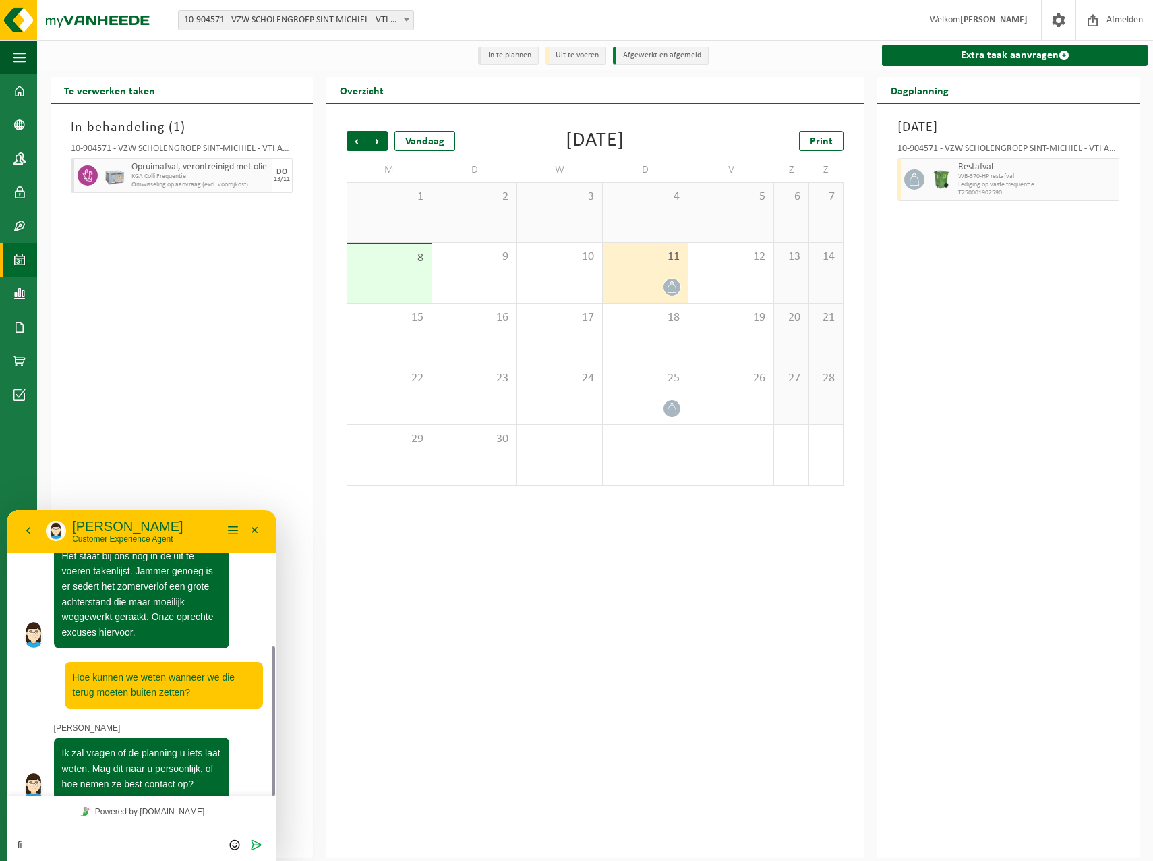
type textarea "f"
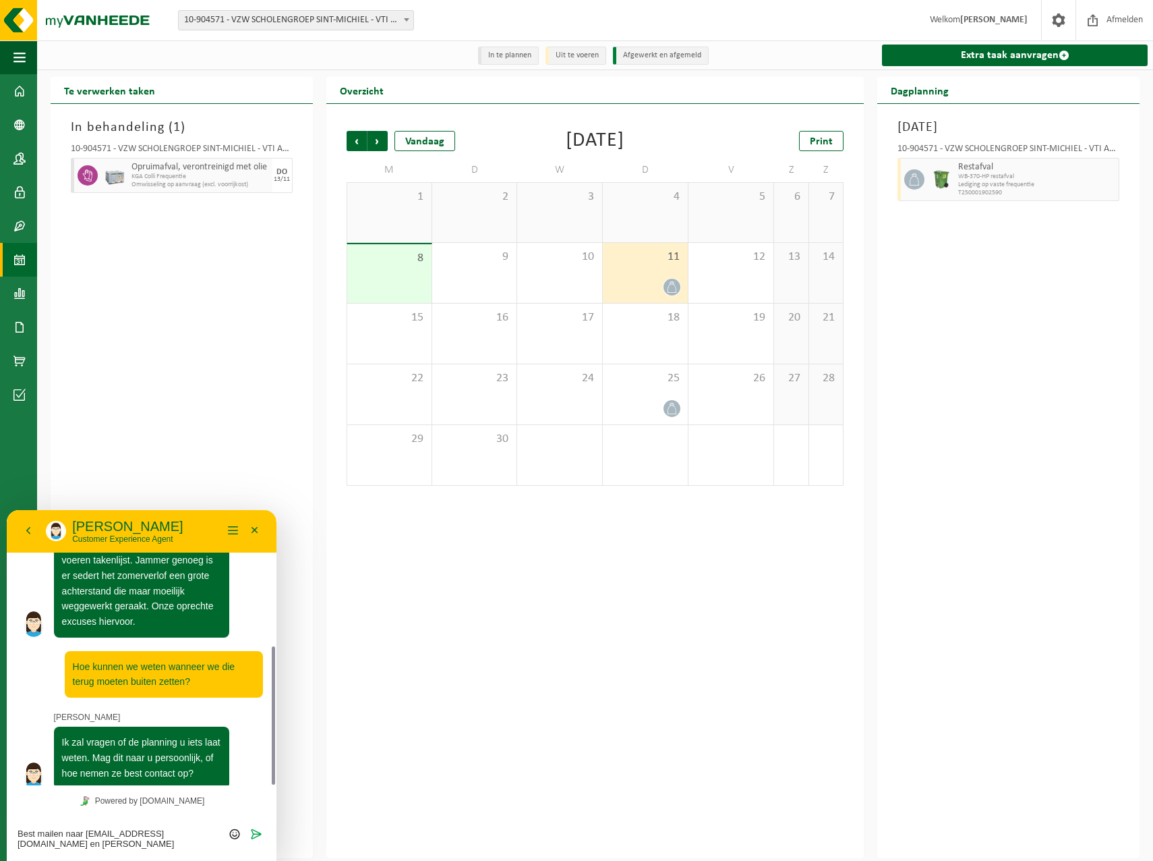
click at [162, 849] on textarea "Best mailen naar [EMAIL_ADDRESS][DOMAIN_NAME] en [PERSON_NAME][DOMAIN_NAME]" at bounding box center [142, 839] width 248 height 22
type textarea "Best mailen naar [EMAIL_ADDRESS][DOMAIN_NAME] en [DOMAIN_NAME][EMAIL_ADDRESS][D…"
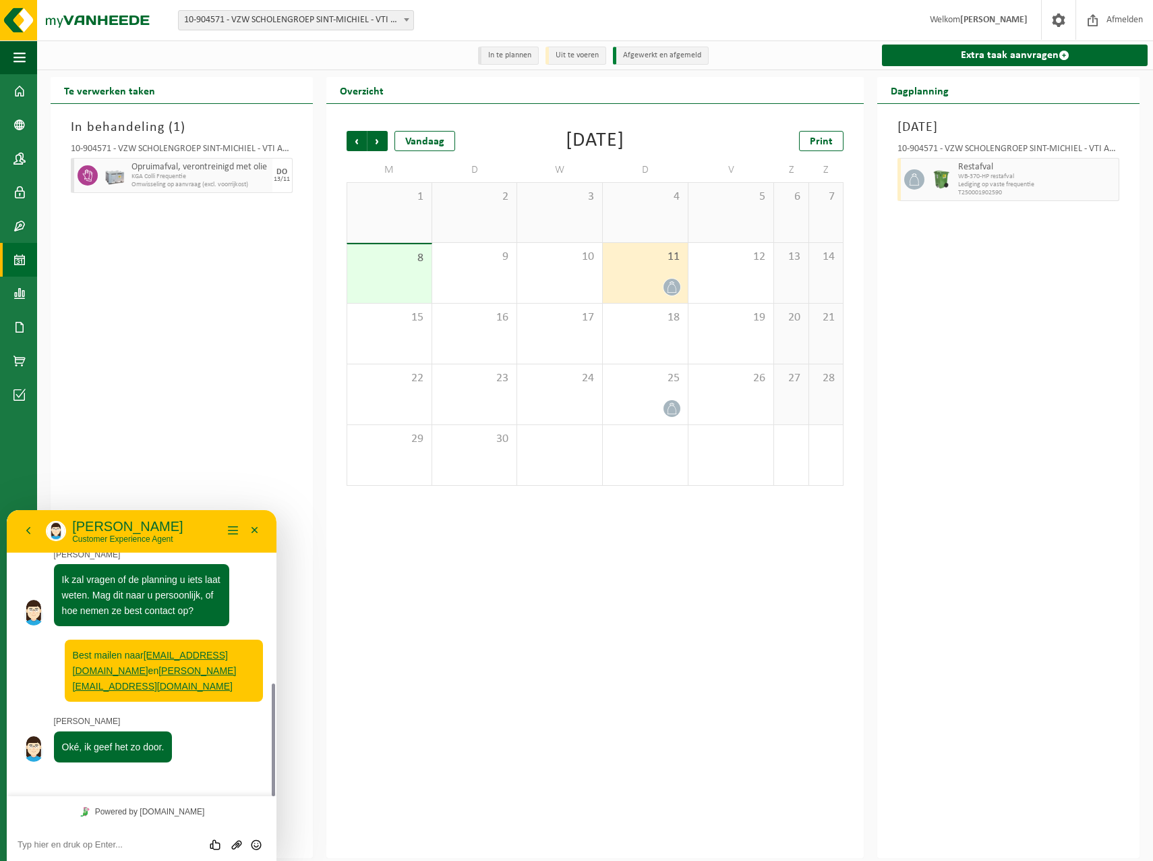
scroll to position [396, 0]
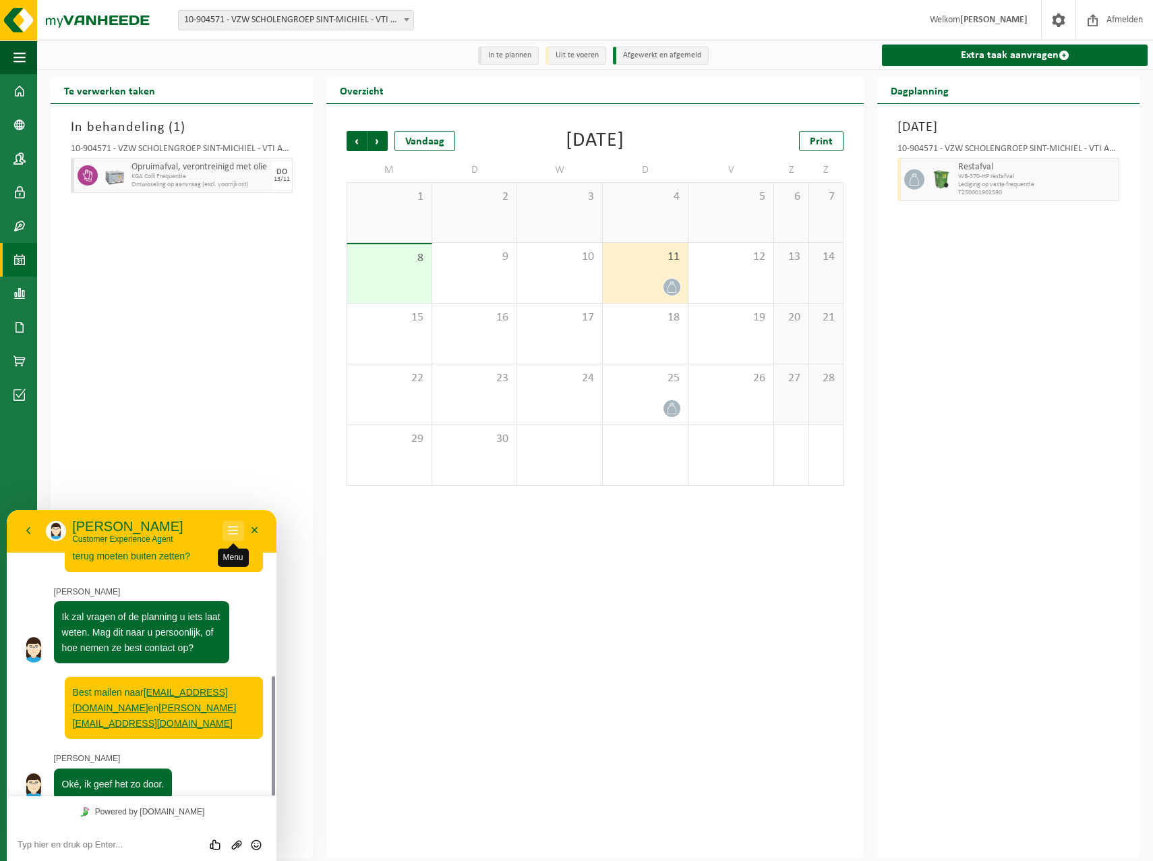
click at [234, 535] on button "Menu" at bounding box center [234, 531] width 22 height 20
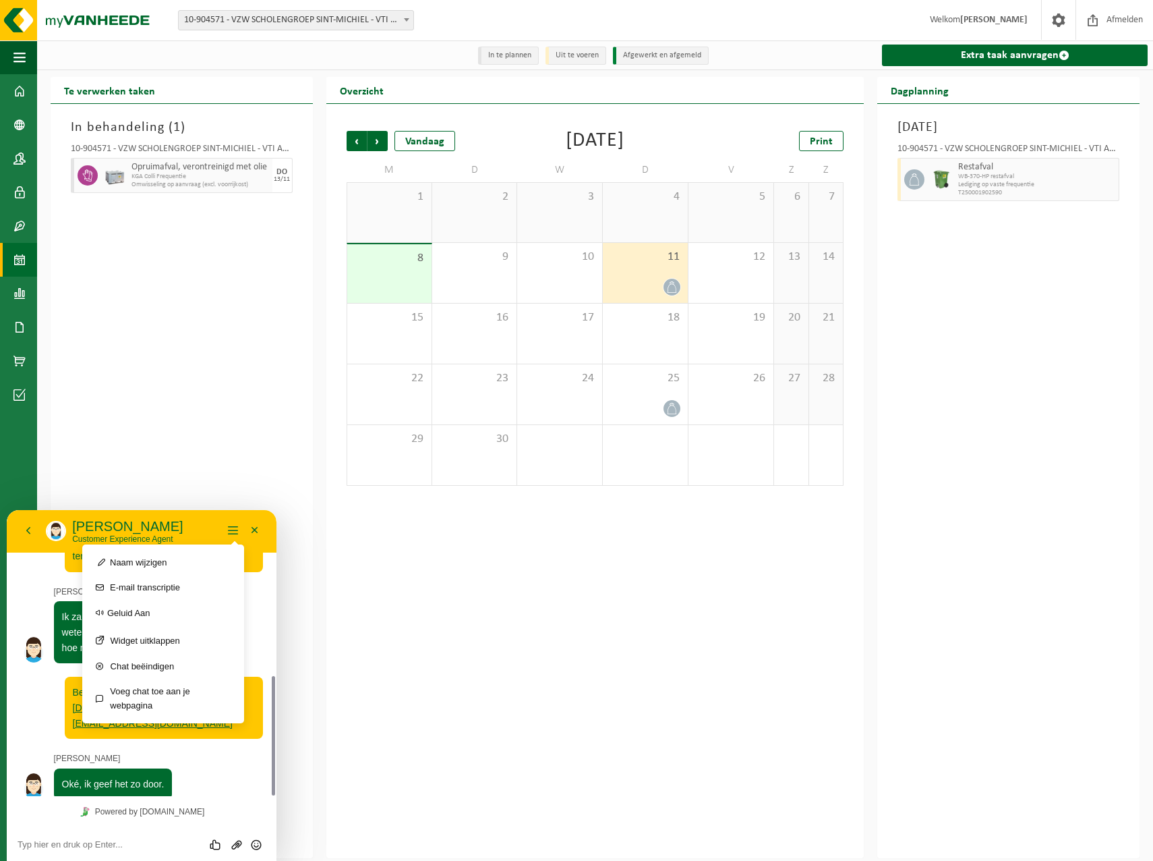
click at [172, 838] on div "Beoordeel deze chat Upload bestand Emoji invoeren" at bounding box center [142, 844] width 248 height 12
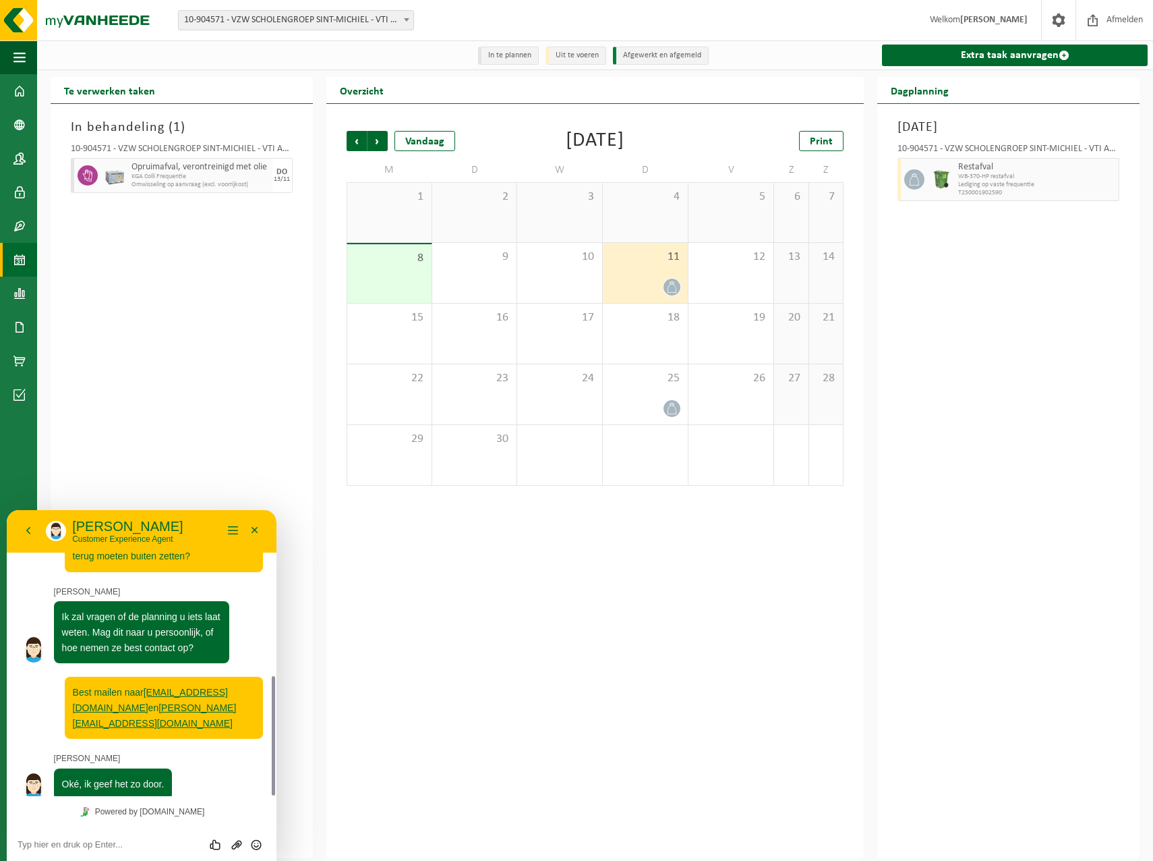
click at [98, 842] on textarea at bounding box center [142, 844] width 248 height 11
type textarea "Dank u."
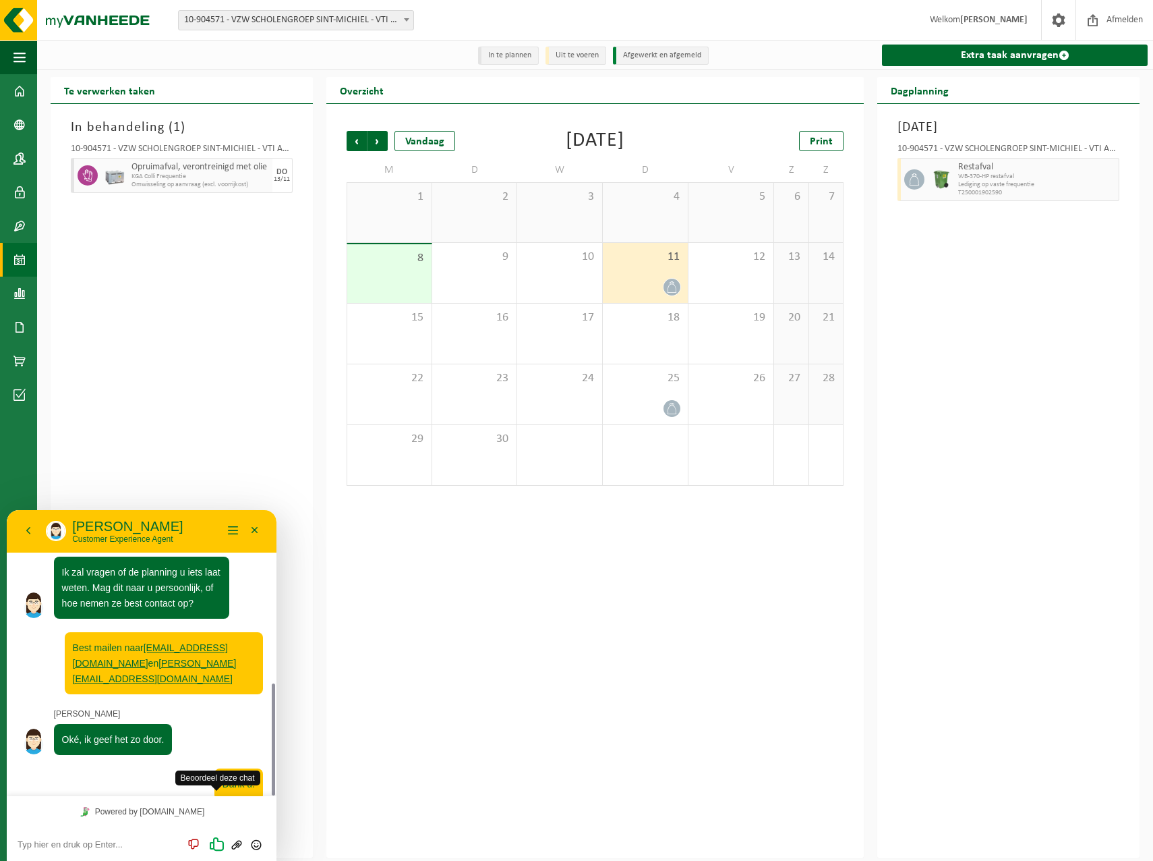
click at [221, 846] on icon "Beoordeel deze chat" at bounding box center [216, 843] width 17 height 17
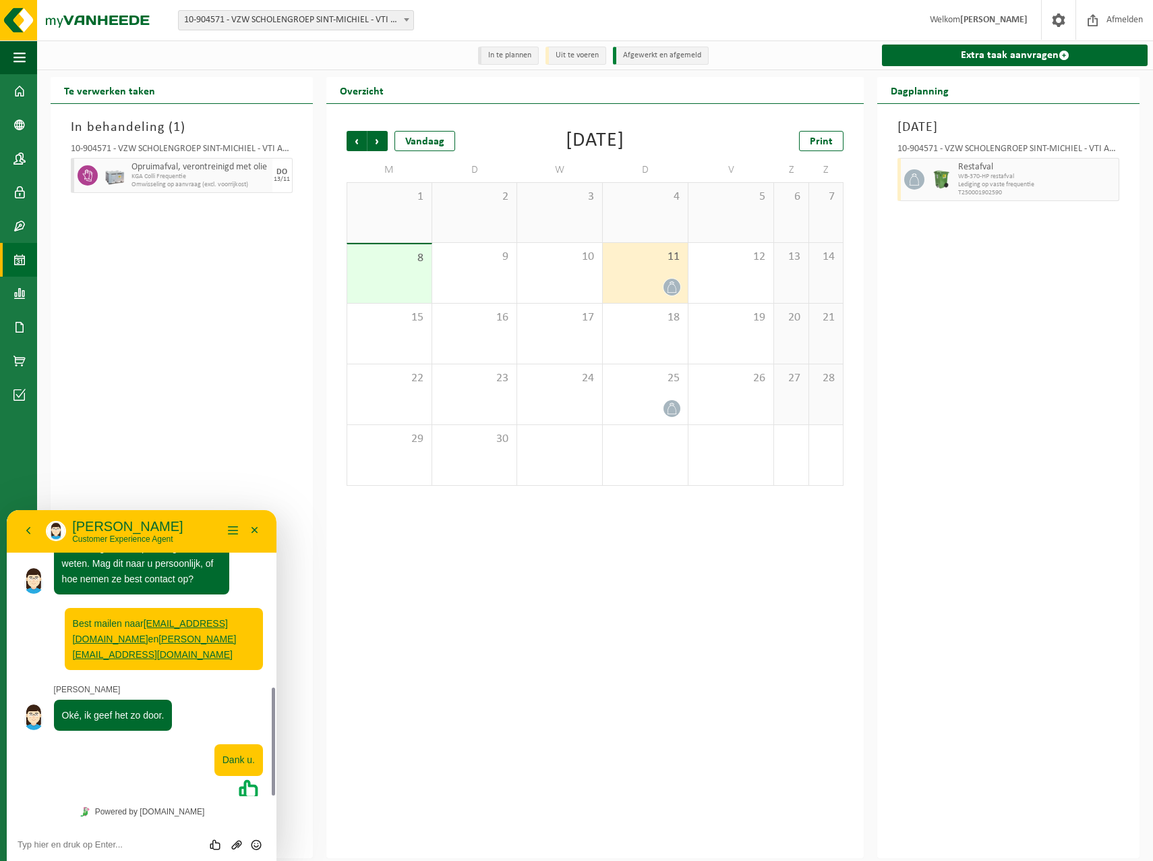
drag, startPoint x: 275, startPoint y: 728, endPoint x: 281, endPoint y: 687, distance: 41.6
click at [277, 687] on html "Terug [PERSON_NAME] Customer Experience Agent Menu Minimaliseer Terug Powered b…" at bounding box center [142, 685] width 270 height 351
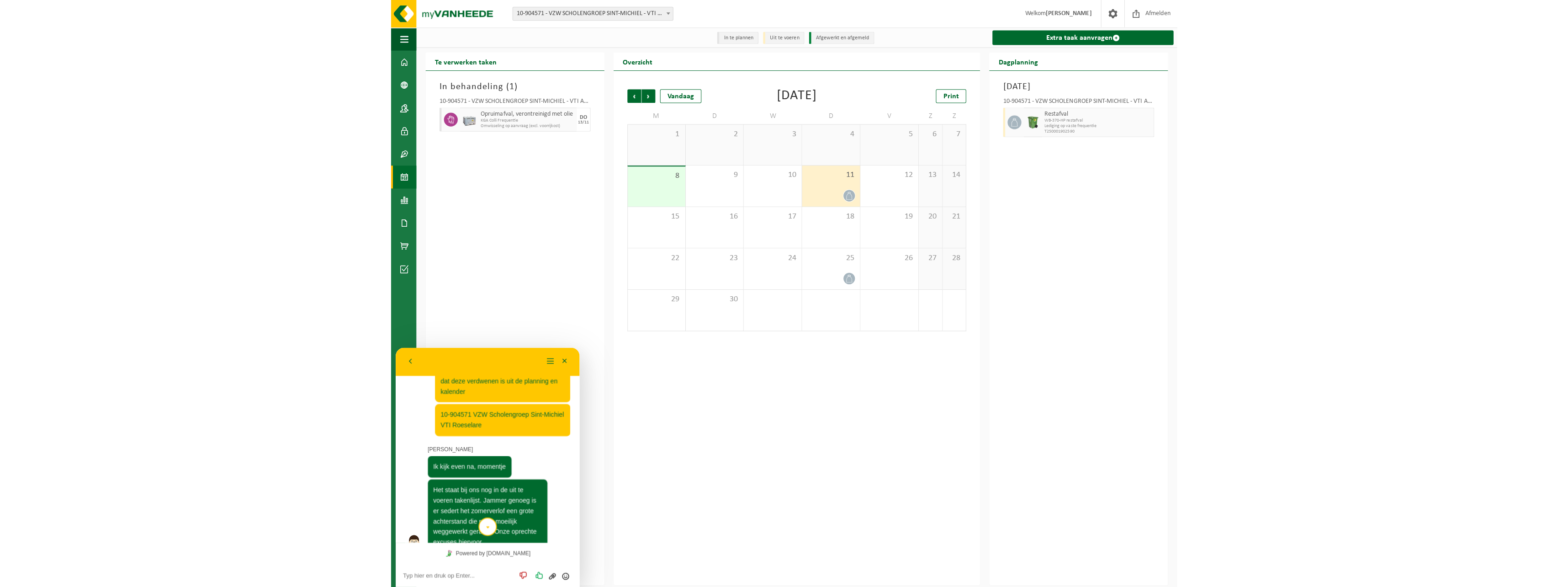
scroll to position [0, 0]
